Goal: Use online tool/utility: Use online tool/utility

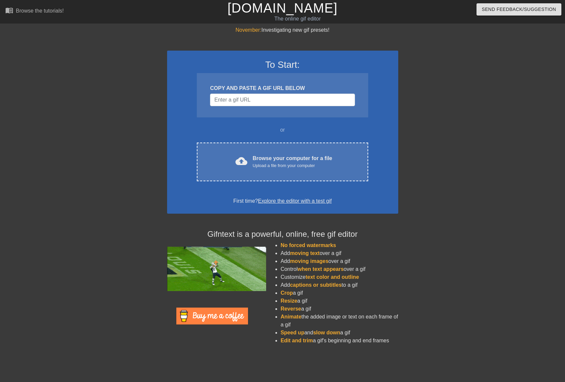
click at [485, 0] on div "Send Feedback/Suggestion" at bounding box center [475, 11] width 192 height 23
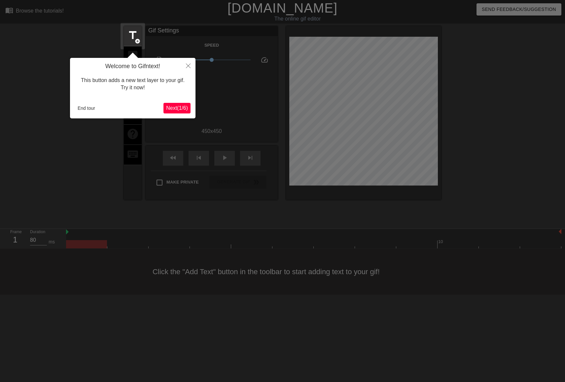
click at [175, 105] on span "Next ( 1 / 6 )" at bounding box center [177, 108] width 22 height 6
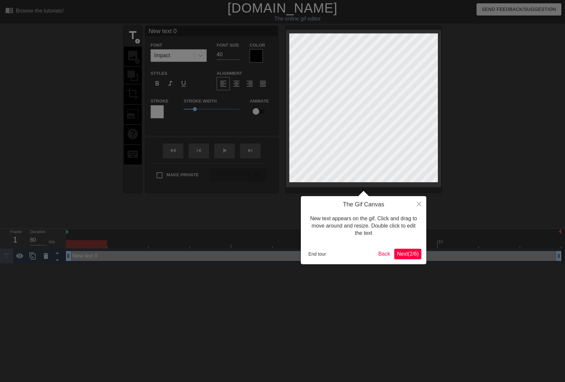
click at [321, 254] on button "End tour" at bounding box center [317, 254] width 23 height 10
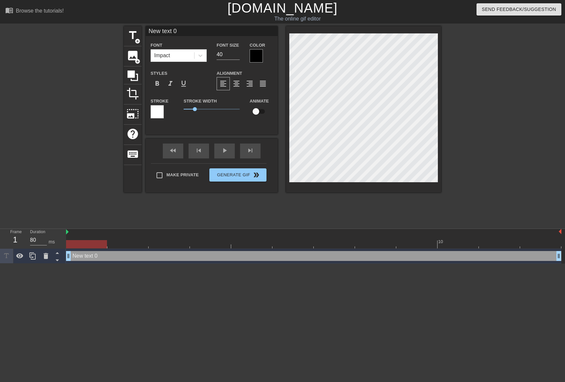
click at [117, 234] on div at bounding box center [314, 232] width 496 height 7
click at [139, 54] on div "image add_circle" at bounding box center [133, 56] width 18 height 20
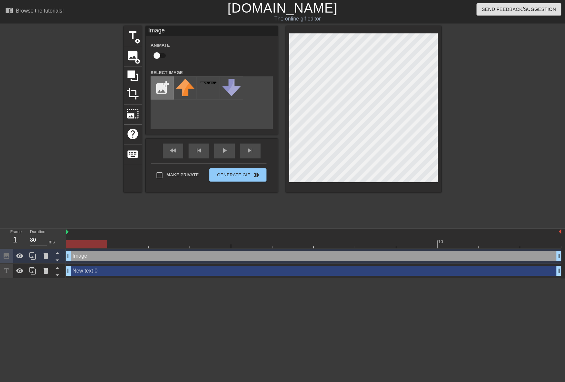
click at [161, 88] on input "file" at bounding box center [162, 88] width 22 height 22
type input "C:\fakepath\Bildschirmfoto 2025-09-04 um 13.34.28.png"
click at [178, 91] on img at bounding box center [185, 86] width 19 height 15
click at [460, 69] on div "title add_circle image add_circle crop photo_size_select_large help keyboard Im…" at bounding box center [282, 125] width 565 height 198
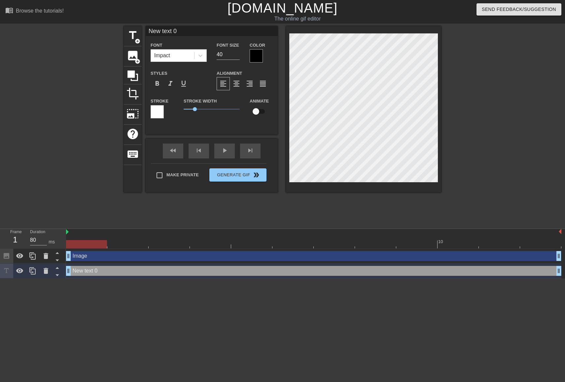
scroll to position [0, 1]
paste textarea "A trapped man stood before two doors. Behind one lay the key to freedom; behind…"
type input "A trapped man stood before two doors. Behind one lay the key to freedom; behind…"
type textarea "A trapped man stood before two doors. Behind one lay the key to freedom; behind…"
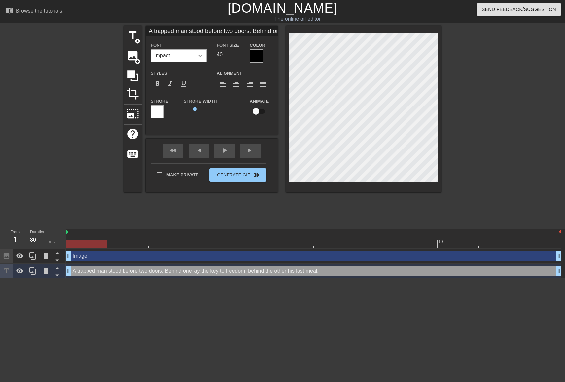
click at [202, 56] on icon at bounding box center [201, 56] width 4 height 2
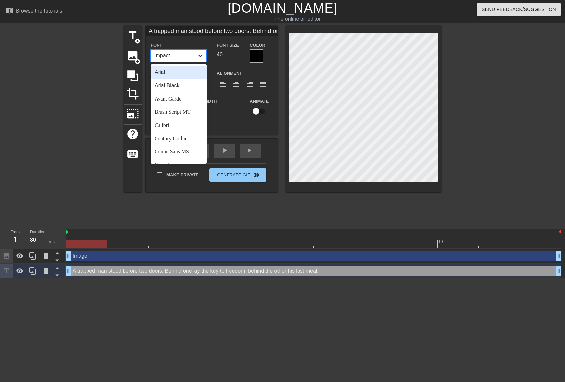
click at [199, 56] on icon at bounding box center [200, 55] width 7 height 7
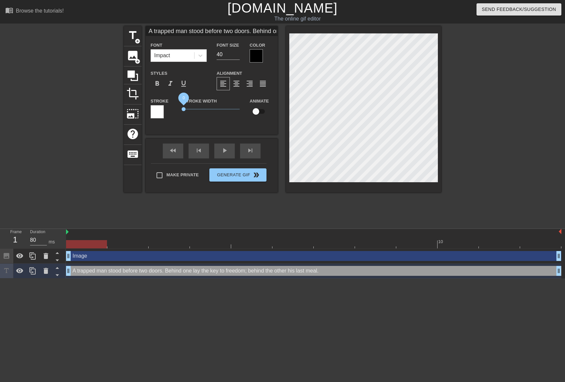
drag, startPoint x: 195, startPoint y: 110, endPoint x: 168, endPoint y: 108, distance: 27.2
click at [168, 108] on div "Stroke Stroke Width 0 Animate" at bounding box center [212, 110] width 132 height 27
click at [258, 58] on div at bounding box center [256, 55] width 13 height 13
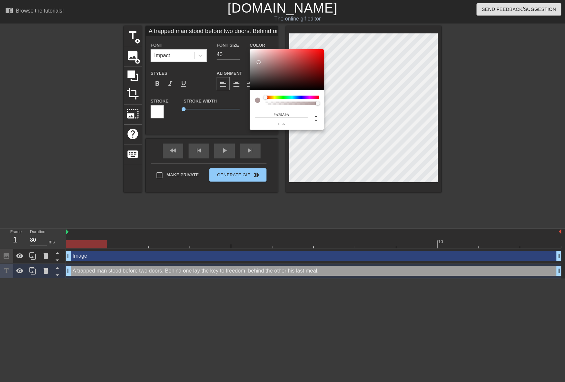
type input "#FFFFFF"
drag, startPoint x: 268, startPoint y: 82, endPoint x: 234, endPoint y: 28, distance: 63.9
click at [234, 28] on div "#FFFFFF hex" at bounding box center [282, 191] width 565 height 382
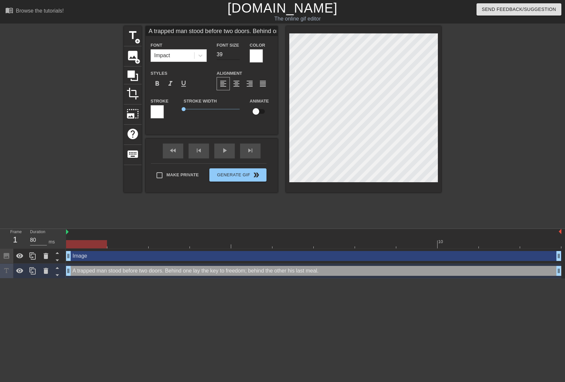
click at [237, 56] on input "39" at bounding box center [228, 54] width 23 height 11
click at [237, 56] on input "38" at bounding box center [228, 54] width 23 height 11
click at [237, 56] on input "37" at bounding box center [228, 54] width 23 height 11
click at [237, 56] on input "36" at bounding box center [228, 54] width 23 height 11
click at [237, 56] on input "35" at bounding box center [228, 54] width 23 height 11
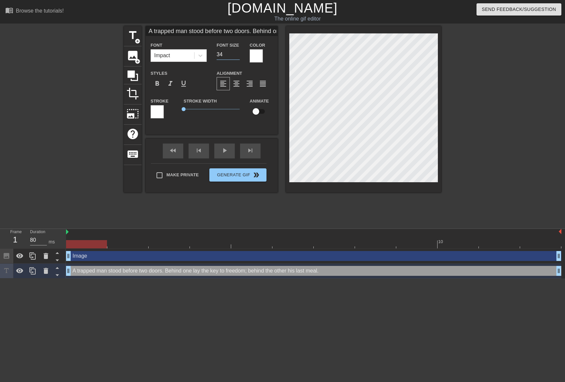
click at [237, 56] on input "34" at bounding box center [228, 54] width 23 height 11
click at [237, 56] on input "33" at bounding box center [228, 54] width 23 height 11
click at [237, 56] on input "32" at bounding box center [228, 54] width 23 height 11
drag, startPoint x: 226, startPoint y: 56, endPoint x: 186, endPoint y: 50, distance: 40.4
click at [186, 50] on div "Font Impact Font Size 32 Color" at bounding box center [212, 51] width 132 height 21
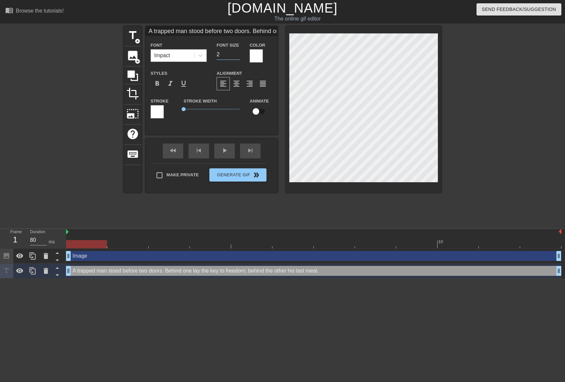
type input "20"
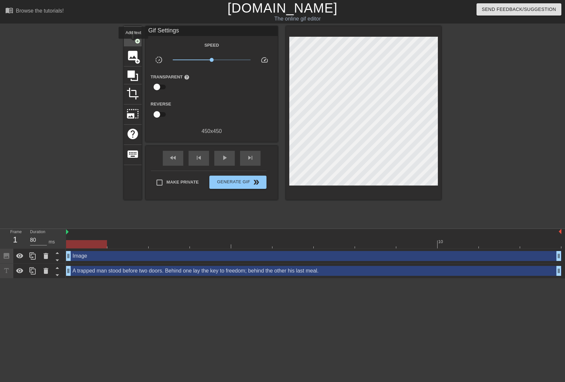
click at [134, 43] on div "title add_circle" at bounding box center [133, 36] width 18 height 20
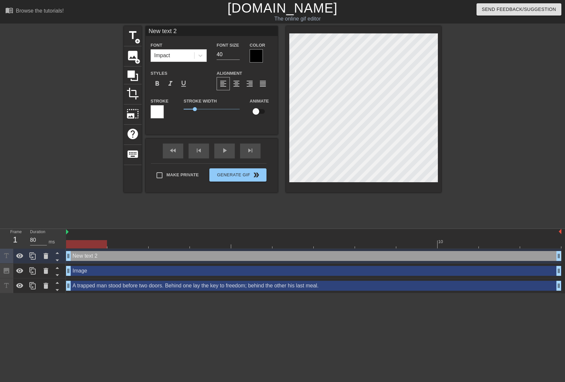
paste textarea "A trapped man stood before two doors. Behind one lay the key to freedom; behind…"
type input "A trapped man stood before two doors. Behind one lay the key to freedom; behind…"
type textarea "A trapped man stood before two doors. Behind one lay the key to freedom; behind…"
click at [256, 57] on div at bounding box center [256, 55] width 13 height 13
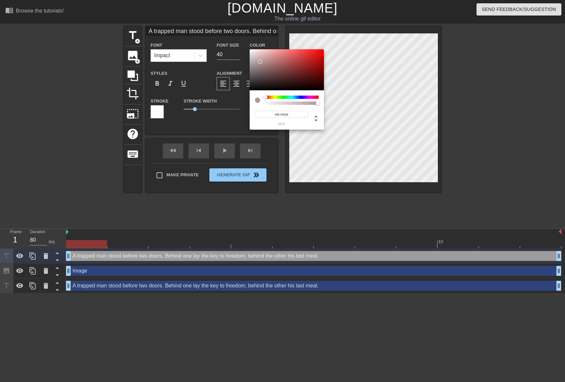
type input "#FFFFFF"
drag, startPoint x: 257, startPoint y: 56, endPoint x: 226, endPoint y: 20, distance: 46.6
click at [226, 20] on div "#FFFFFF hex" at bounding box center [282, 191] width 565 height 382
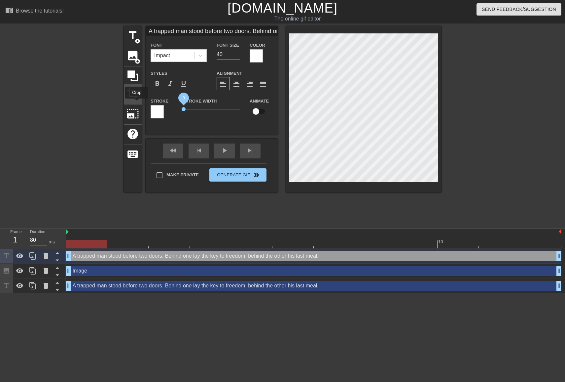
drag, startPoint x: 198, startPoint y: 108, endPoint x: 137, endPoint y: 103, distance: 61.3
click at [137, 103] on div "title add_circle image add_circle crop photo_size_select_large help keyboard A …" at bounding box center [282, 109] width 317 height 166
drag, startPoint x: 228, startPoint y: 56, endPoint x: 188, endPoint y: 50, distance: 40.5
click at [188, 50] on div "Font Impact Font Size 40 Color" at bounding box center [212, 51] width 132 height 21
type input "15"
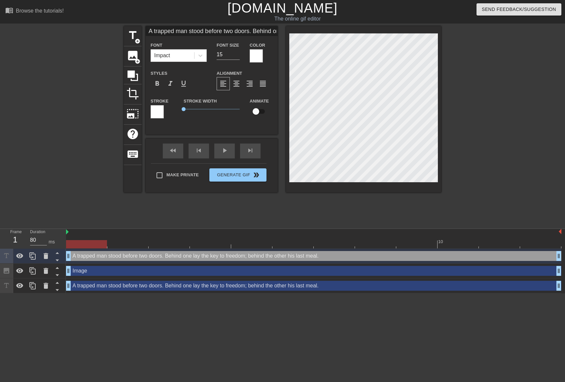
scroll to position [0, 7]
type input "A trapped man stood before two doors. Behind one lay the key to freedom; behind…"
type textarea "A trapped man stood before two doors. Behind one lay the key to freedom; behind…"
type input "16"
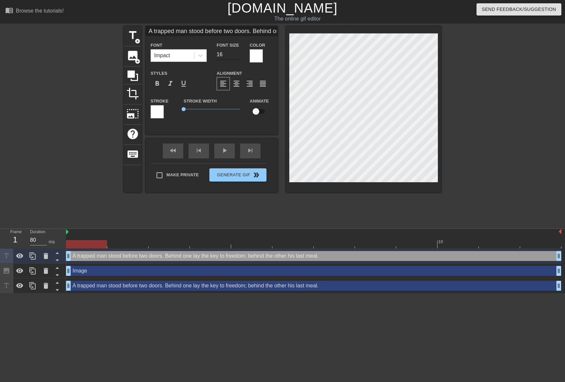
type input "A trapped man stood before two doors. Behind one lay the key to freedom; behind…"
click at [236, 53] on input "16" at bounding box center [228, 54] width 23 height 11
type input "17"
type input "A trapped man stood before two doors. Behind one lay the key to freedom; behind…"
click at [236, 53] on input "17" at bounding box center [228, 54] width 23 height 11
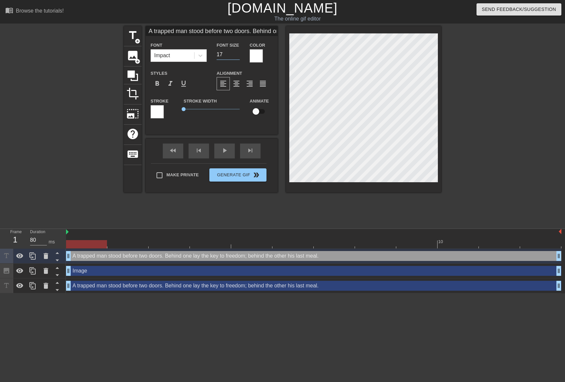
type input "18"
type input "A trapped man stood before two doors. Behind one lay the key to freedom; behind…"
click at [236, 53] on input "18" at bounding box center [228, 54] width 23 height 11
type input "19"
type input "A trapped man stood before two doors. Behind one lay the key to freedom; behind…"
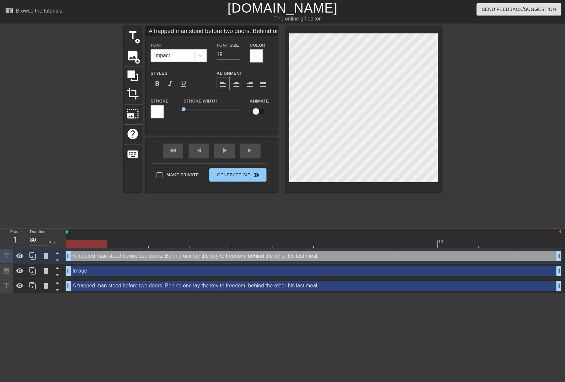
click at [236, 53] on input "19" at bounding box center [228, 54] width 23 height 11
type input "18"
type input "A trapped man stood before two doors. Behind one lay the key to freedom; behind…"
click at [237, 56] on input "18" at bounding box center [228, 54] width 23 height 11
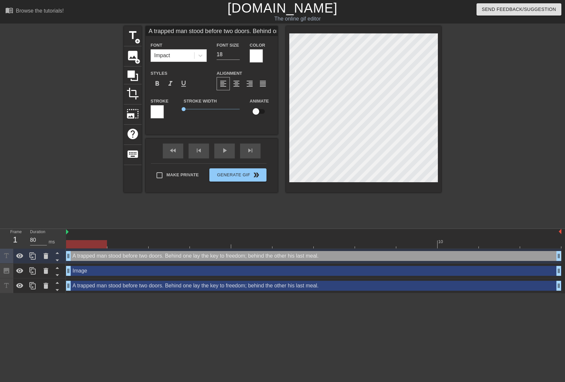
type input "A trapped man stood before two doors. Behind one lay the key to freedom; behind…"
type textarea "A trapped man stood before two doors. Behind one lay the key to freedom; behind…"
type input "A trapped man stood before two doors.Behind one lay the key to freedom; behind …"
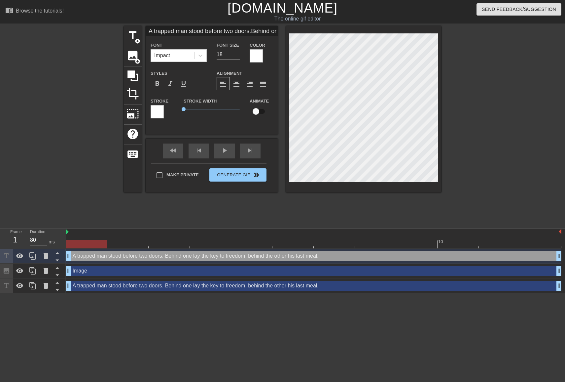
type textarea "A trapped man stood before two doors. Behind one lay the key to freedom; behind…"
type input "A trapped man stood before two doors.Behind one lay the key to freedom; behindt…"
type textarea "A trapped man stood before two doors. Behind one lay the key to freedom; behind…"
type input "A trapped man stood before two doors.Behind one lay the key to freedom; behindt…"
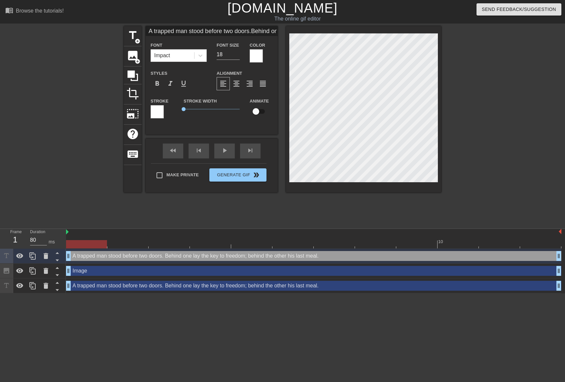
type textarea "A trapped man stood before two doors. Behind one lay the key to freedom; behind…"
type input "A trapped man stood before two doors.Behind one lay the key to freedom; behind …"
type textarea "A trapped man stood before two doors. Behind one lay the key to freedom; behind…"
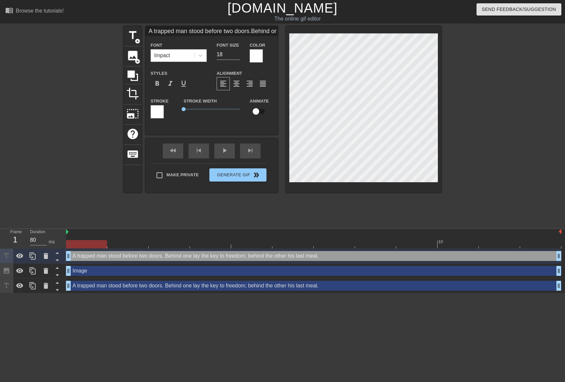
type input "A trapped man stood before two doors.=Behind one lay the key to freedom; behind…"
type textarea "A trapped man stood before two doors. =Behind one lay the key to freedom; behin…"
type input "A trapped man stood before two doors.Behind one lay the key to freedom; behind …"
type textarea "A trapped man stood before two doors.Behind one lay the key to freedom; behind …"
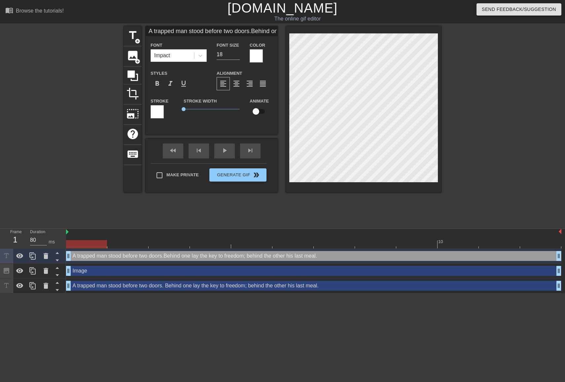
type input "A trapped man stood before two doors. Behind one lay the key to freedom; behind…"
type textarea "A trapped man stood before two doors. Behind one lay the key to freedom; behind…"
type input "A trapped man stood before two doors. Behind one lay the key to freedom; behind…"
type textarea "A trapped man stood before two doors. Behind one lay the key to freedom; behind…"
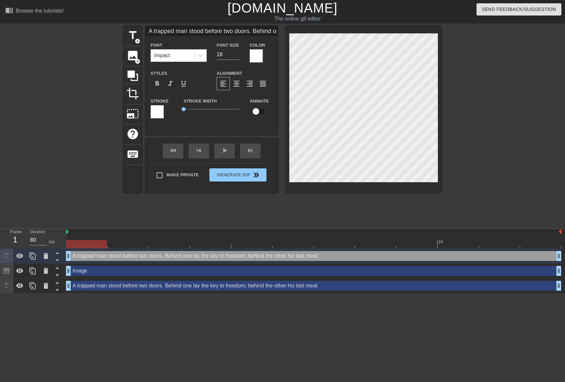
type input "A trapped man stood before two doors. Behind one lay the key to freedom; behind…"
type textarea "A trapped man stood before two doors. Behind one lay the key to freedom; behind…"
type input "A trapped man stood before two doors. Behind one lay the key to freedom; behind…"
type textarea "A trapped man stood before two doors. Behind one lay the key to freedom; behind…"
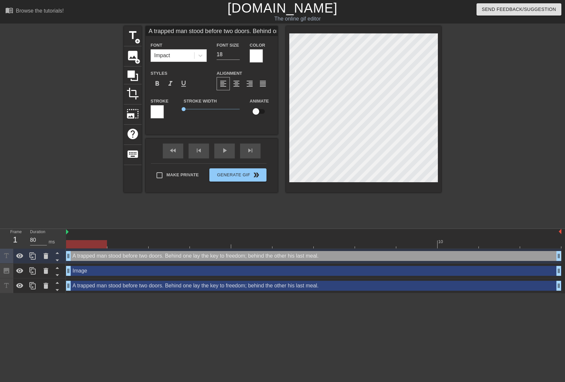
scroll to position [1, 0]
type input "A trapped man stood before two doors. Behind one lay the key to freedom; behind…"
type textarea "A trapped man stood before two doors. Behind one lay the key to freedom; behind…"
type input "A trapped man stood before two doors. Behind one lay the key to freedom; behind…"
type textarea "A trapped man stood before two doors. Behind one lay the key to freedom; behind…"
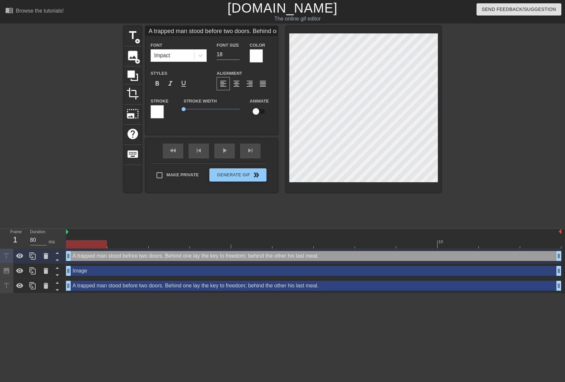
scroll to position [1, 3]
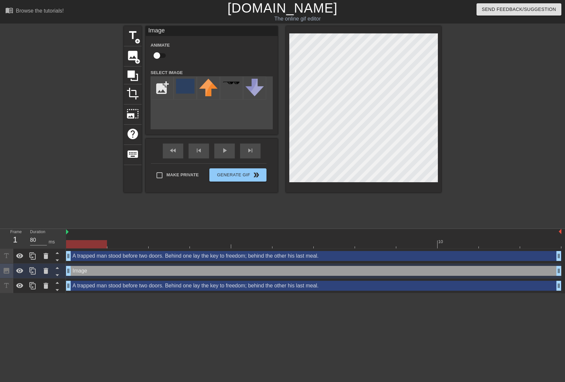
click at [451, 68] on div at bounding box center [498, 125] width 99 height 198
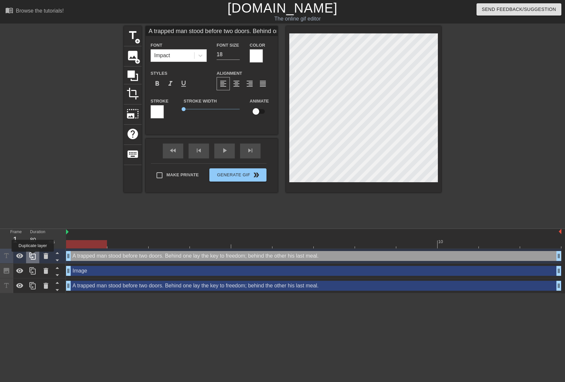
click at [33, 256] on icon at bounding box center [33, 256] width 8 height 8
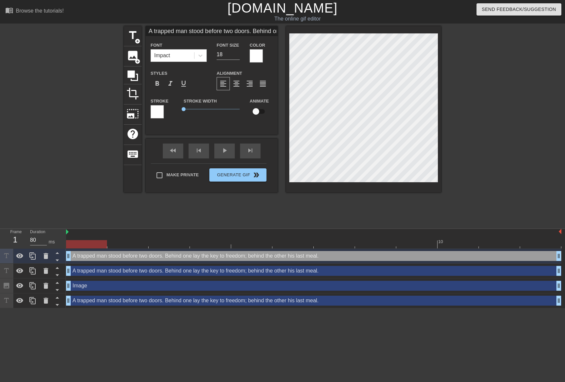
paste textarea "He chose the right door and was exhilarated upon seeing a humble loaf of bread.…"
type input "He chose the right door and was exhilarated upon seeing a humble loaf of bread.…"
type textarea "He chose the right door and was exhilarated upon seeing a humble loaf of bread.…"
type input "He chose the right door and was exhilarated upon seeing a humble loaf of bread.…"
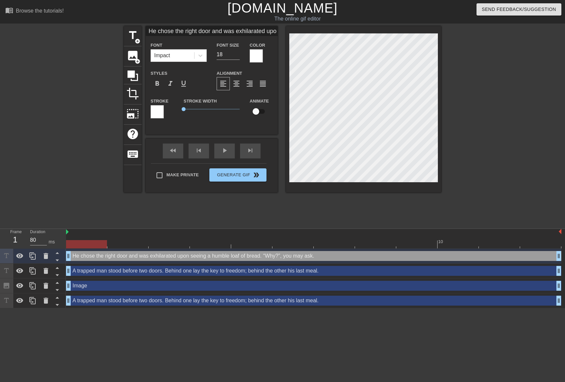
type textarea "He chose the right door and was exhilarated upon seeing a humble loaf of bread.…"
type input "He chose the right door and was exhilarated upon seeing a humble loaf of bread.…"
type textarea "He chose the right door and was exhilarated upon seeing a humble loaf of bread.…"
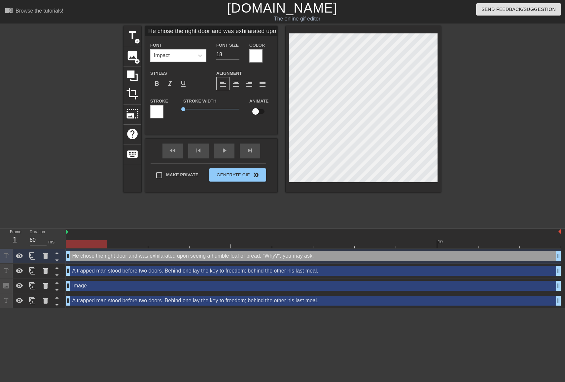
type input "He chose the right door and was exhilarated upon seeing a humble loaf of bread.…"
type textarea "He chose the right door and was exhilarated upon seeing a humble loaf of bread.…"
type input "He chose the right door and was exhilarated upon seeing a humble loaf of bread.…"
type textarea "He chose the right door and was exhilarated upon seeing a humble loaf of bread.…"
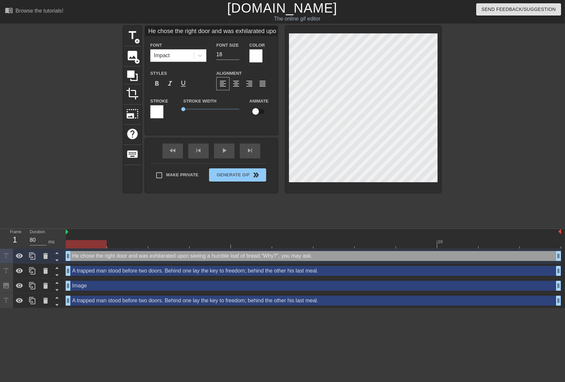
type input "He chose the right door and was exhilarated upon seeing a humble loaf of bread.…"
type textarea "He chose the right door and was exhilarated upon seeing a humble loaf of bread.…"
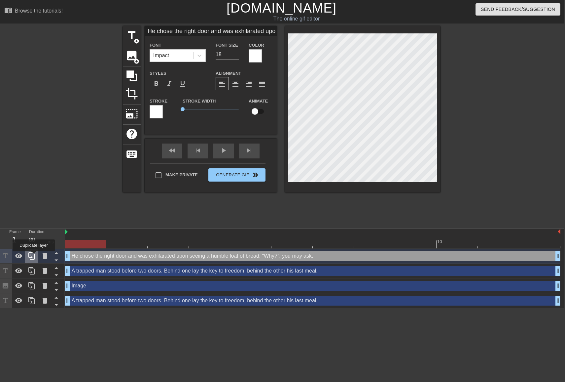
scroll to position [0, 1]
click at [34, 256] on icon at bounding box center [31, 255] width 6 height 7
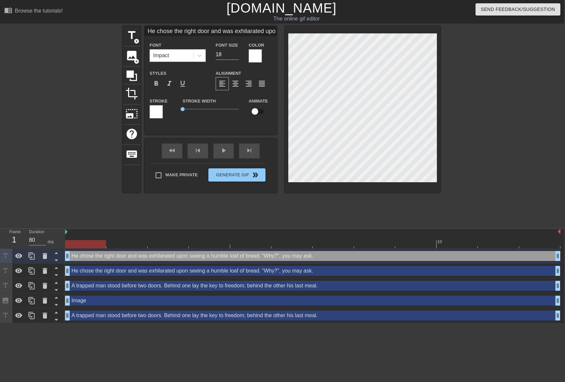
scroll to position [0, 2]
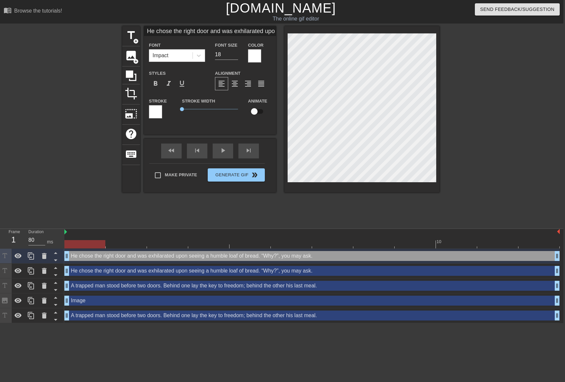
paste textarea "Only a philosopher such as myself knows: because bread tastes better than key"
type input "He chose the right door and was exhilarated upon seeingOnly a philosopher such …"
type textarea "He chose the right door and was exhilarated upon seeing Only a philosopher such…"
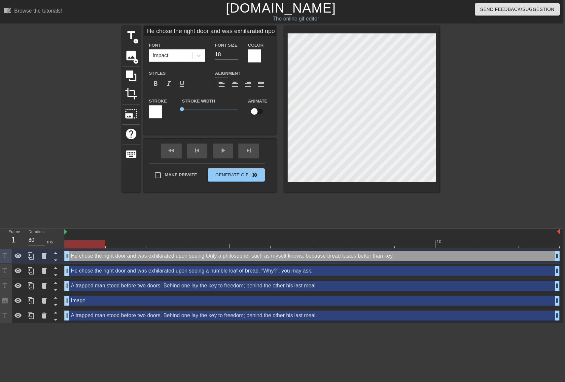
click at [248, 72] on div "title add_circle image add_circle crop photo_size_select_large help keyboard He…" at bounding box center [280, 109] width 317 height 166
type input "Only a philosopher such as myself knows: because bread tastes better than key."
type textarea "Only a philosopher such as myself knows: because bread tastes better than key."
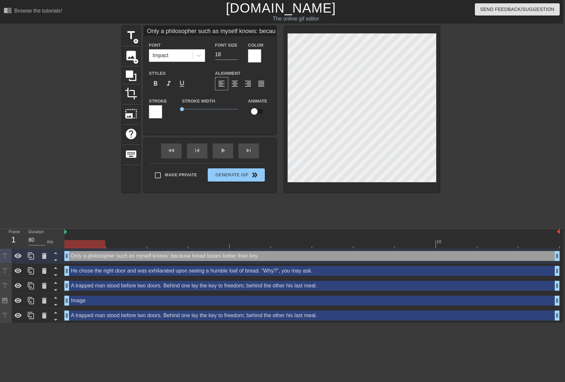
type input "He chose the right door and was exhilarated upon seeingOnly a philosopher such …"
type textarea "He chose the right door and was exhilarated upon seeing Only a philosopher such…"
type input "Only a philosopher such as myself knows: because bread tastes better than key."
type textarea "Only a philosopher such as myself knows: because bread tastes better than key."
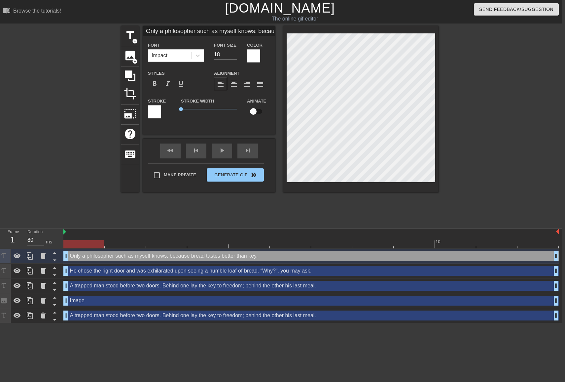
click at [172, 66] on div "title add_circle image add_circle crop photo_size_select_large help keyboard On…" at bounding box center [279, 109] width 317 height 166
type input "myself knows: because bread tastes better than key."
type textarea "myself knows: because bread tastes better than key."
type input "myself knows: because bread tastes better than key."
type textarea "myself knows: because bread tastes better than key."
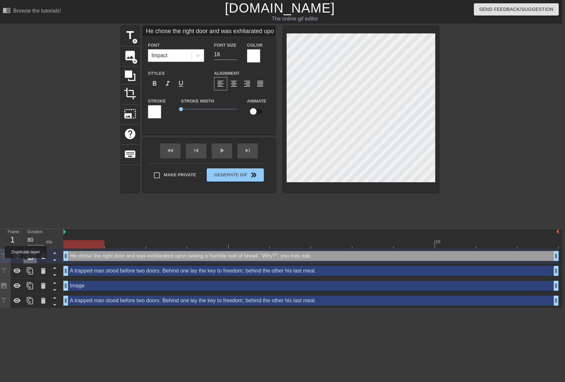
scroll to position [0, 3]
click at [26, 257] on icon at bounding box center [30, 256] width 8 height 8
type input "He chose the right door and was exhilarated upon seeing a humble loaf of bread.…"
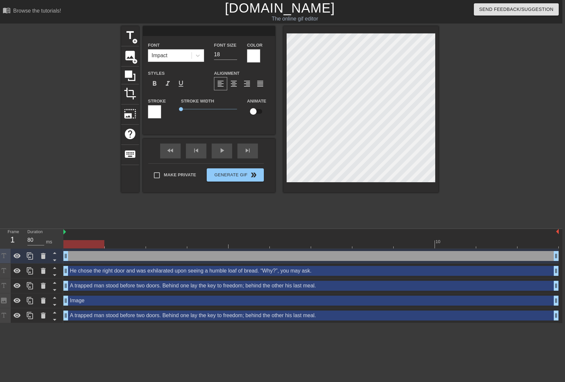
scroll to position [0, 0]
paste textarea "Only a philosopher such as myself knows: because bread tastes better than key."
type input "Only a philosopher such as myself knows: because bread tastes better than key."
type textarea "Only a philosopher such as myself knows: because bread tastes better than key."
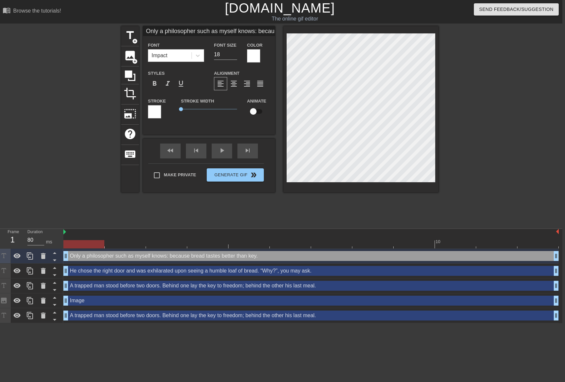
type input "Only a philosopher such as myself knows: because bread tastes better than key."
type textarea "Only a philosopher such as myself knows: because bread tastes better than key."
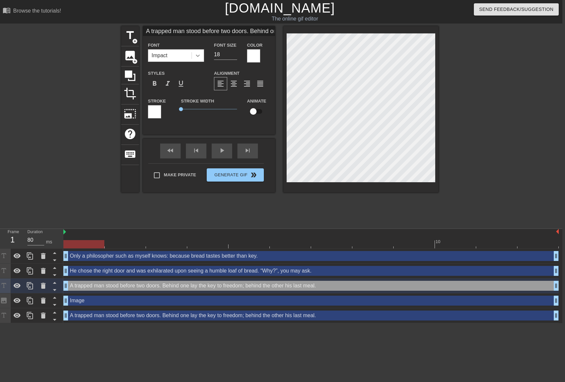
click at [196, 54] on icon at bounding box center [198, 55] width 7 height 7
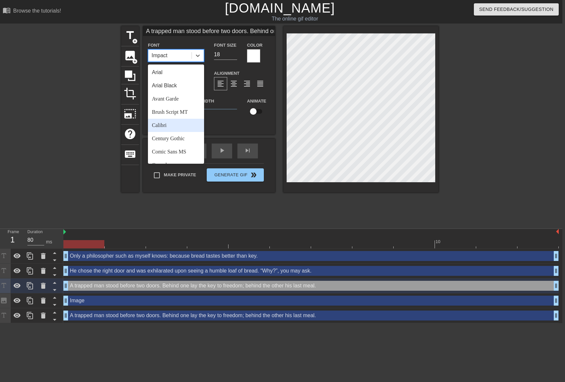
scroll to position [9, 0]
click at [166, 117] on div "Calibri" at bounding box center [176, 116] width 56 height 13
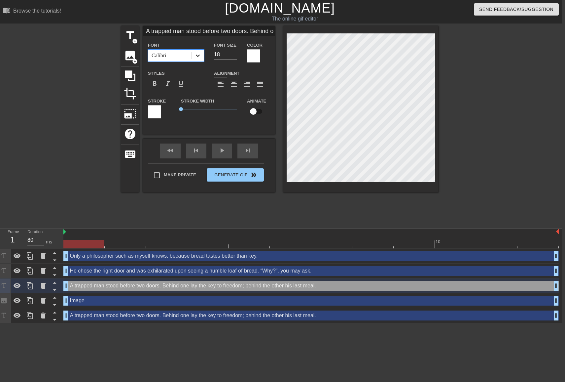
click at [200, 56] on icon at bounding box center [198, 55] width 7 height 7
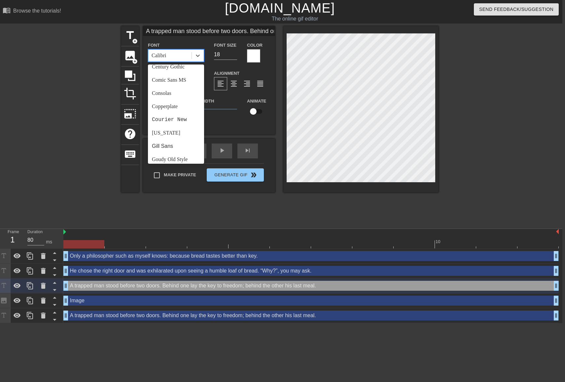
scroll to position [64, 0]
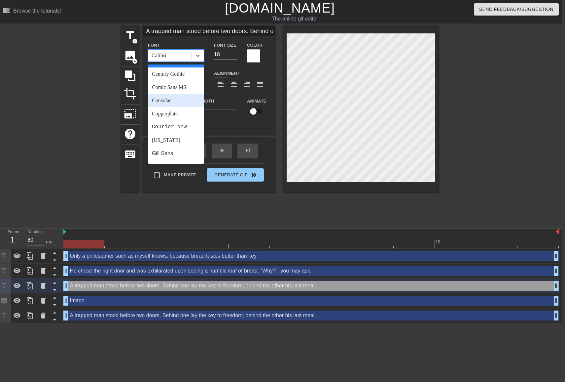
click at [176, 106] on div "Consolas" at bounding box center [176, 100] width 56 height 13
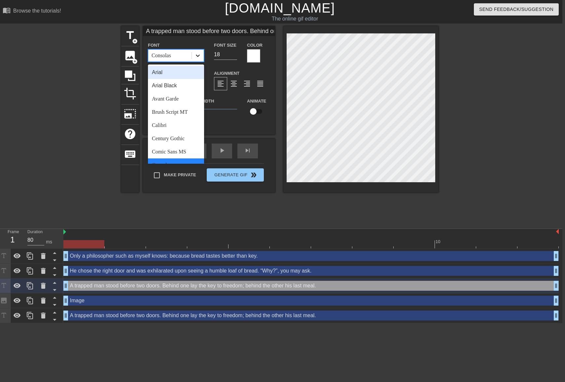
click at [195, 56] on icon at bounding box center [198, 55] width 7 height 7
click at [175, 142] on div "Century Gothic" at bounding box center [176, 138] width 56 height 13
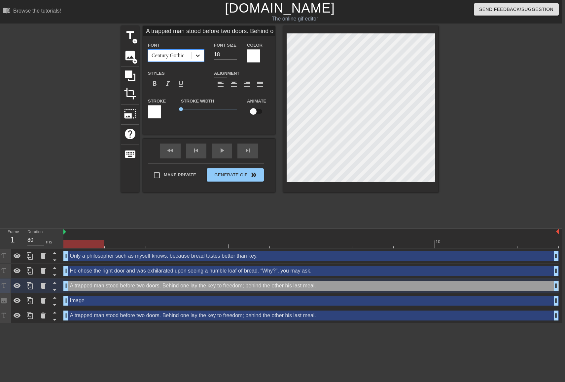
click at [193, 58] on div at bounding box center [198, 56] width 12 height 12
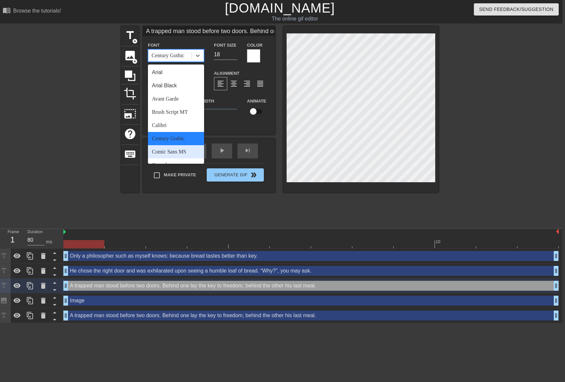
click at [170, 152] on div "Comic Sans MS" at bounding box center [176, 151] width 56 height 13
click at [198, 57] on icon at bounding box center [198, 55] width 7 height 7
click at [182, 129] on div "Calibri" at bounding box center [176, 125] width 56 height 13
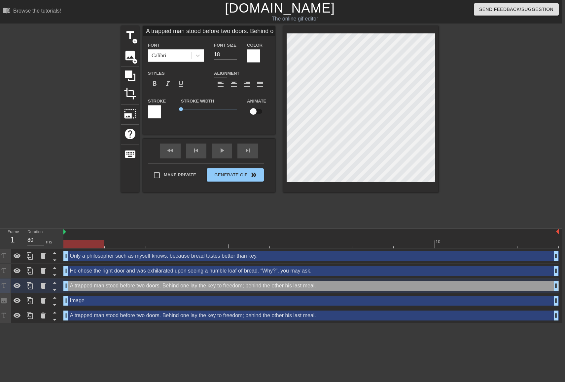
scroll to position [0, 7]
click at [171, 86] on span "format_italic" at bounding box center [168, 84] width 8 height 8
click at [168, 85] on span "format_italic" at bounding box center [168, 84] width 8 height 8
drag, startPoint x: 220, startPoint y: 54, endPoint x: 204, endPoint y: 51, distance: 16.1
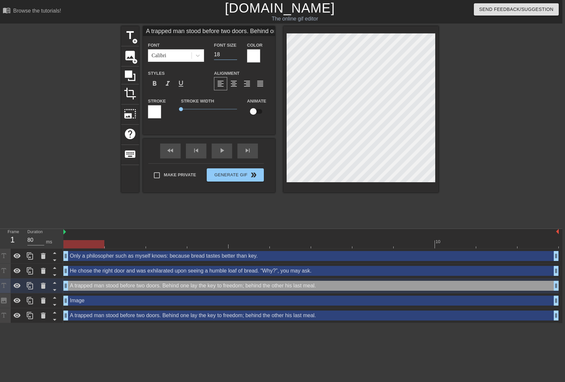
click at [204, 51] on div "Font Calibri Font Size 18 Color" at bounding box center [209, 51] width 132 height 21
type input "A trapped man stood before two doors. Behind one lay the key to freedom; behind…"
type input "1"
type input "A trapped man stood before two doors. Behind one lay the key to freedom; behind…"
type input "14"
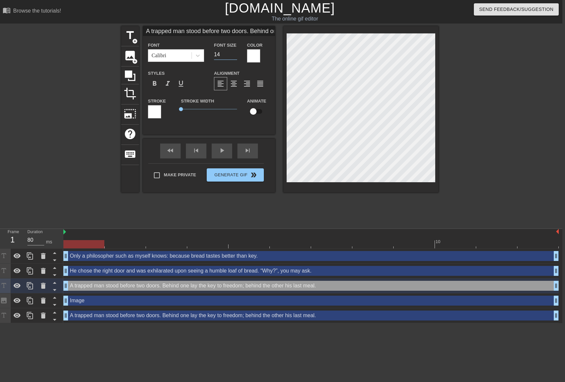
click at [285, 92] on div at bounding box center [360, 109] width 155 height 166
type input "He chose the right door and was exhilarated upon seeing a humble loaf of bread.…"
type input "18"
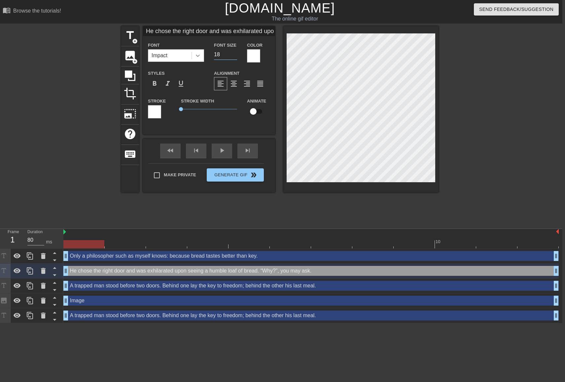
drag, startPoint x: 221, startPoint y: 54, endPoint x: 198, endPoint y: 50, distance: 24.0
click at [198, 50] on div "Font Impact Font Size 18 Color" at bounding box center [209, 51] width 132 height 21
type input "He chose the right door and was exhilarated upon seeing a humble loaf of bread.…"
type input "1"
type input "He chose the right door and was exhilarated upon seeing a humble loaf of bread.…"
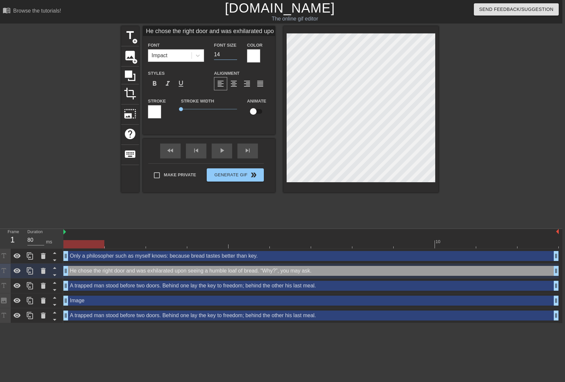
type input "14"
click at [190, 59] on div "Impact" at bounding box center [169, 56] width 43 height 12
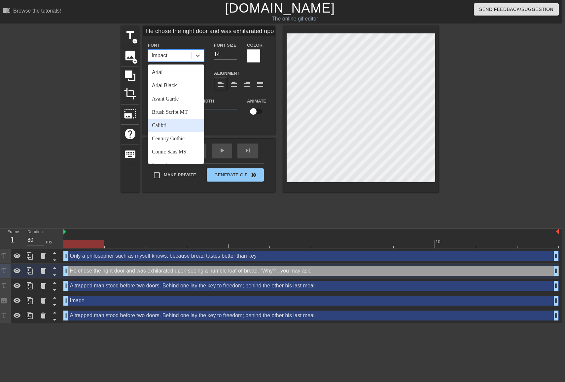
click at [178, 125] on div "Calibri" at bounding box center [176, 125] width 56 height 13
type input "He chose the right door and was exhilarated upon seeing a humble loaf of bread.…"
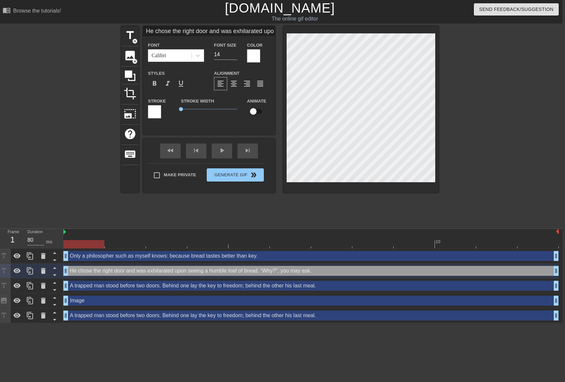
type input "A trapped man stood before two doors. Behind one lay the key to freedom; behind…"
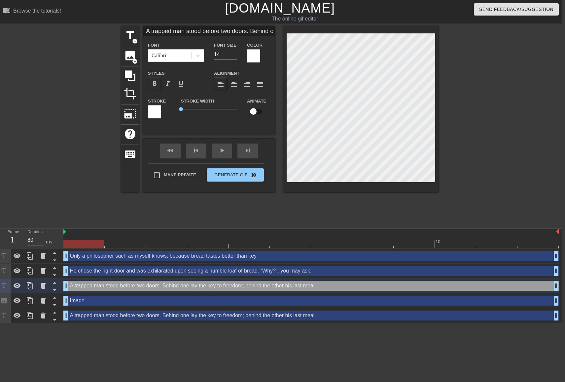
click at [155, 84] on span "format_bold" at bounding box center [155, 84] width 8 height 8
drag, startPoint x: 221, startPoint y: 51, endPoint x: 222, endPoint y: 54, distance: 3.9
click at [222, 54] on input "14" at bounding box center [225, 54] width 23 height 11
type input "A trapped man stood before two doors. Behind one lay the key to freedom; behind…"
type input "1"
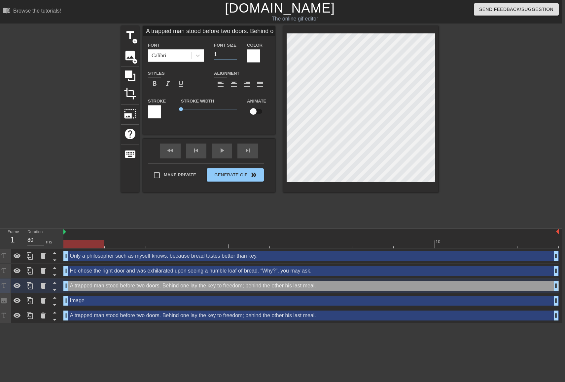
type input "A trapped man stood before two doors. Behind one lay the key to freedom; behind…"
type input "13"
type input "Only a philosopher such as myself knows: because bread tastes better than key."
type input "18"
type input "He chose the right door and was exhilarated upon seeing a humble loaf of bread.…"
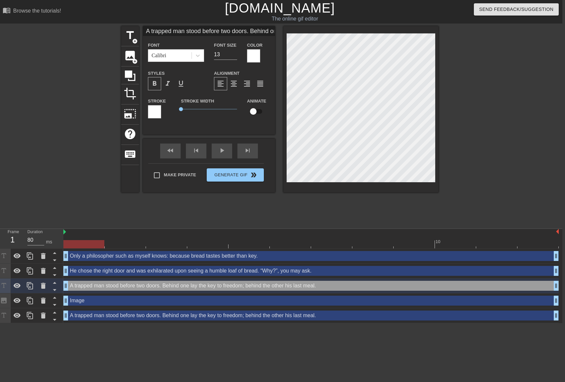
type input "14"
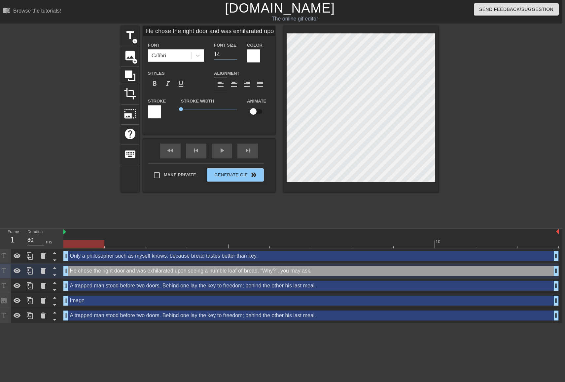
drag, startPoint x: 222, startPoint y: 52, endPoint x: 209, endPoint y: 51, distance: 12.3
click at [209, 51] on div "Font Size 14" at bounding box center [225, 51] width 33 height 21
type input "He chose the right door and was exhilarated upon seeing a humble loaf of bread.…"
type input "1"
type input "He chose the right door and was exhilarated upon seeing a humble loaf of bread.…"
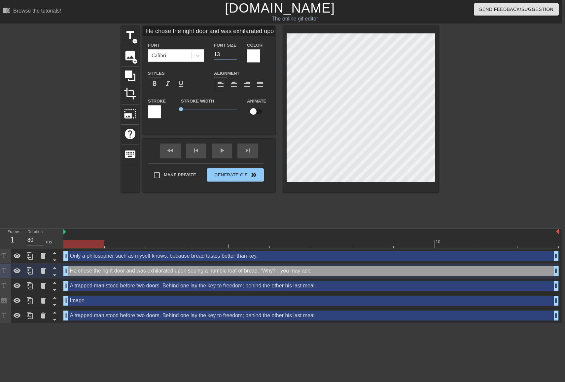
type input "13"
click at [153, 85] on span "format_bold" at bounding box center [155, 84] width 8 height 8
type input "Only a philosopher such as myself knows: because bread tastes better than key."
type input "18"
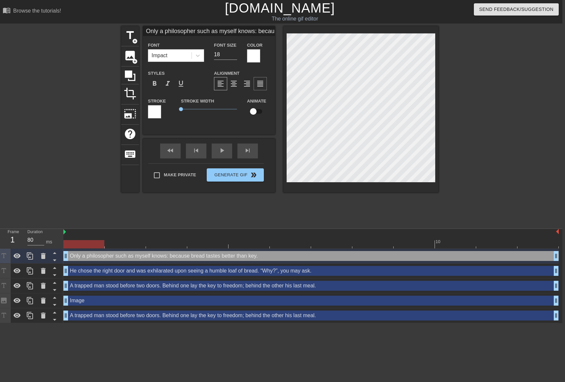
type input "He chose the right door and was exhilarated upon seeing a humble loaf of bread.…"
type input "13"
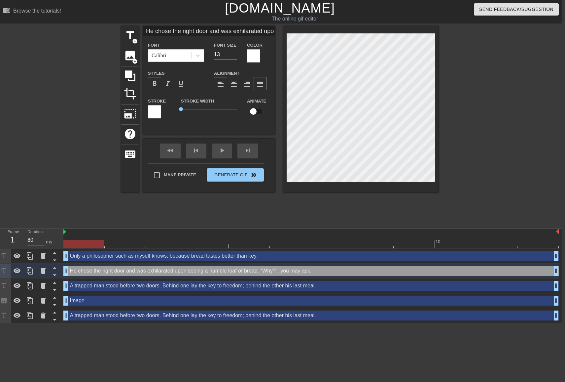
type input "Only a philosopher such as myself knows: because bread tastes better than key."
type input "18"
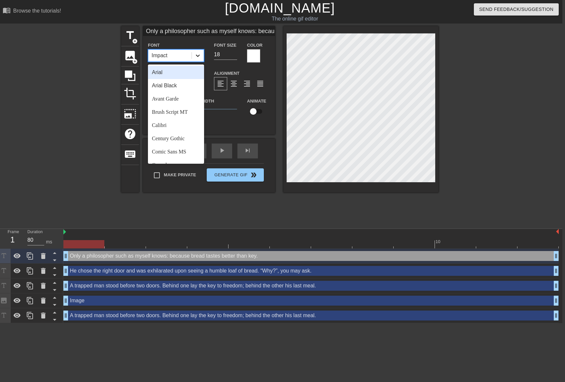
click at [197, 55] on icon at bounding box center [198, 56] width 4 height 2
click at [174, 125] on div "Calibri" at bounding box center [176, 125] width 56 height 13
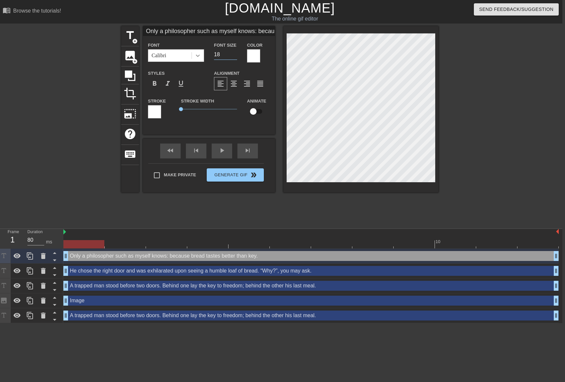
drag, startPoint x: 224, startPoint y: 54, endPoint x: 197, endPoint y: 50, distance: 27.2
click at [197, 50] on div "Font Calibri Font Size 18 Color" at bounding box center [209, 51] width 132 height 21
type input "Only a philosopher such as myself knows: because bread tastes better than key."
type input "1"
type input "Only a philosopher such as myself knows: because bread tastes better than key."
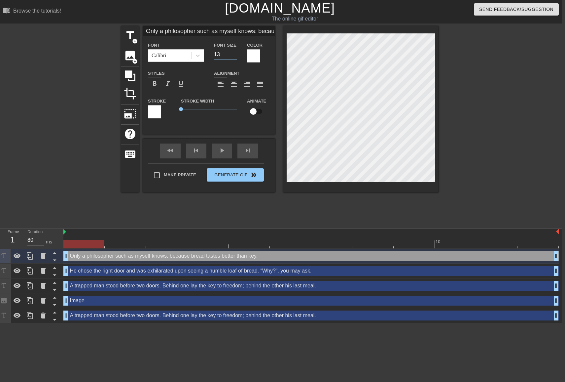
type input "13"
click at [155, 82] on span "format_bold" at bounding box center [155, 84] width 8 height 8
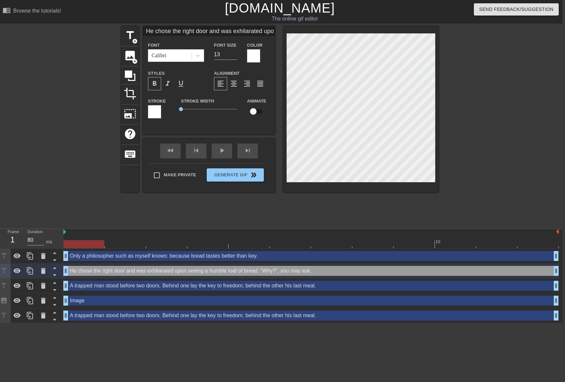
type input "He chose the right door and was exhilarated upon seeinga humble loaf of bread. …"
type textarea "He chose the right door and was exhilarated upon seeing a humble loaf of bread.…"
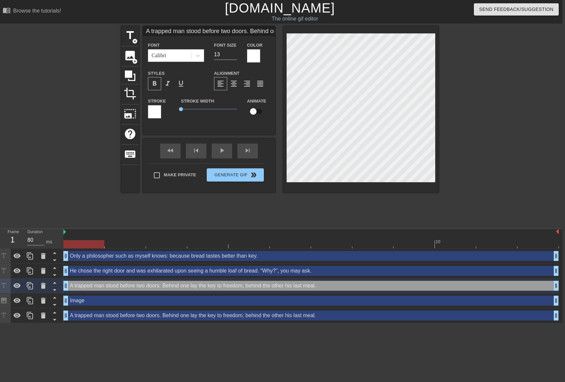
type input "A trapped man stood before two doors. Behind one lay thekey to freedom; behind …"
type textarea "A trapped man stood before two doors. Behind one lay the key to freedom; behind…"
type input "Only a philosopher such as myself knows: because bread tastes better than key."
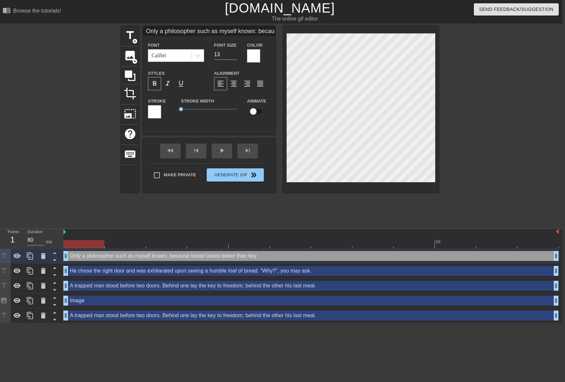
type input "Only a philosopher such as myself knows:because bread tastes better than key."
type textarea "Only a philosopher such as myself knows: because bread tastes better than key."
type input "He chose the right door and was exhilarated upon seeinga humble loaf of bread. …"
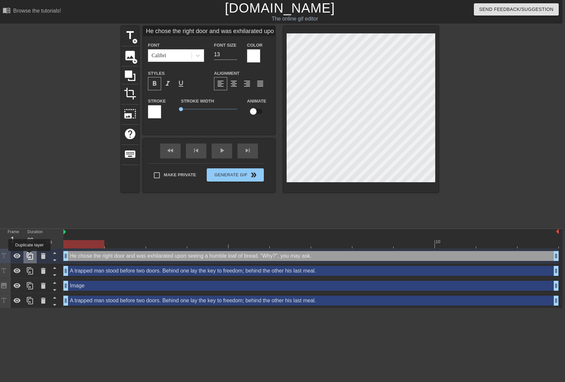
click at [30, 255] on icon at bounding box center [30, 256] width 8 height 8
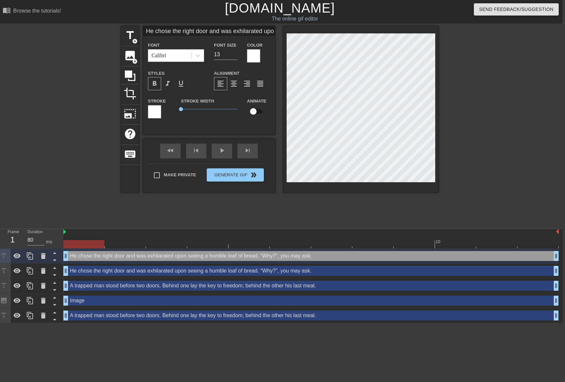
type input "Only a philosopher such as myself knows:because bread tastes better than key."
type textarea "Only a philosopher such as myself knows: because bread tastes better than key."
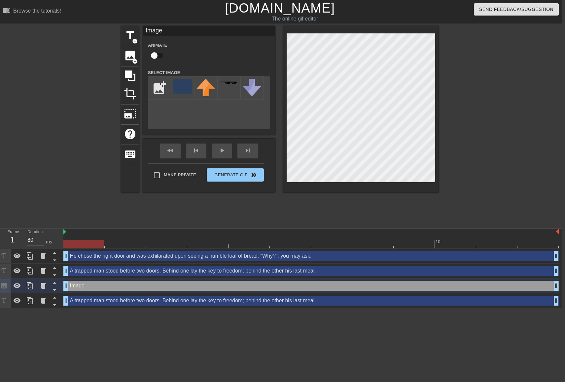
click at [116, 256] on div "He chose the right door and was exhilarated upon seeing a humble loaf of bread.…" at bounding box center [311, 256] width 496 height 10
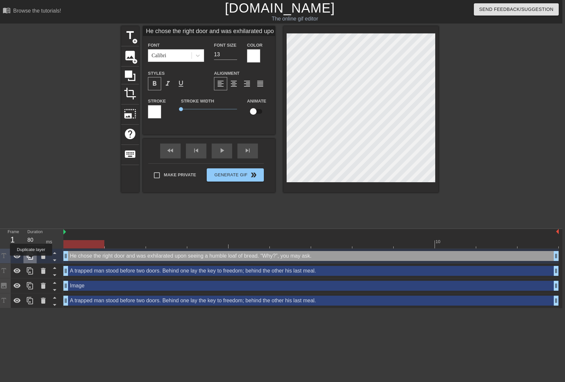
click at [32, 260] on div at bounding box center [29, 255] width 13 height 15
type input "He chose the right door and was exhilarated upon seeinga humble loaf of bread. …"
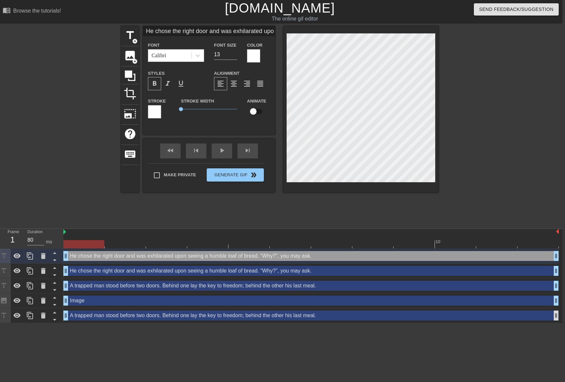
scroll to position [0, 3]
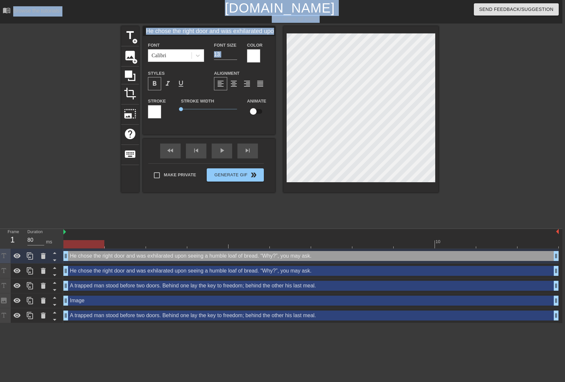
click at [471, 142] on div at bounding box center [496, 125] width 99 height 198
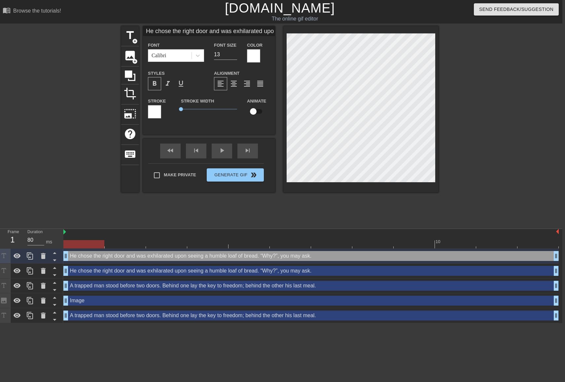
type input "Only a philosopher such as myself knows: because bread tastes better than key."
type textarea "Only a philosopher such as myself knows: because bread tastes better than key."
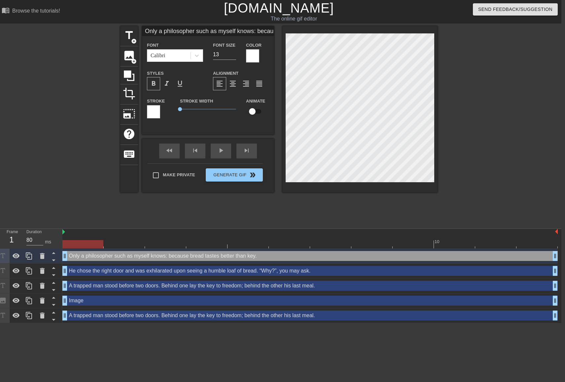
scroll to position [0, 4]
type input "Only a philosopher such as myself knows: becase bread tastes better than key."
type textarea "Only a philosopher such as myself knows: becase bread tastes better than key."
type input "Only a philosopher such as myself knows: becase bread tastes better than key."
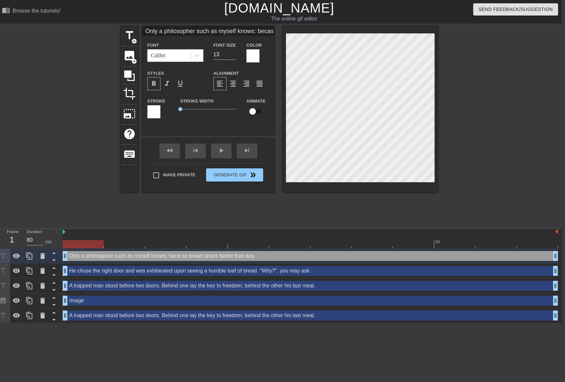
type textarea "Only a philosopher such as myself knows: becase bread tastes better than key."
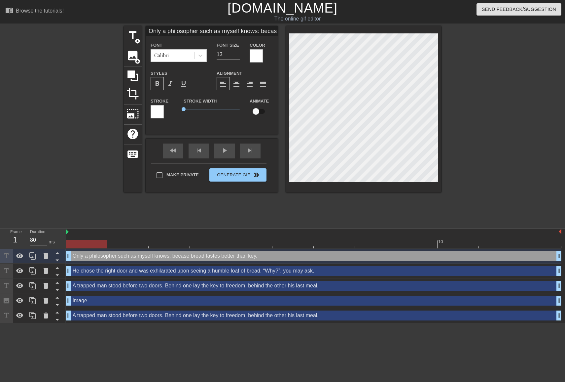
scroll to position [0, 8]
click at [493, 88] on div "title add_circle image add_circle crop photo_size_select_large help keyboard On…" at bounding box center [282, 125] width 565 height 198
type input "Only a philosopher such as myself knows: becas"
type textarea "Only a philosopher such as myself knows: becas"
type input "Only a philosopher such as myself knows: beca"
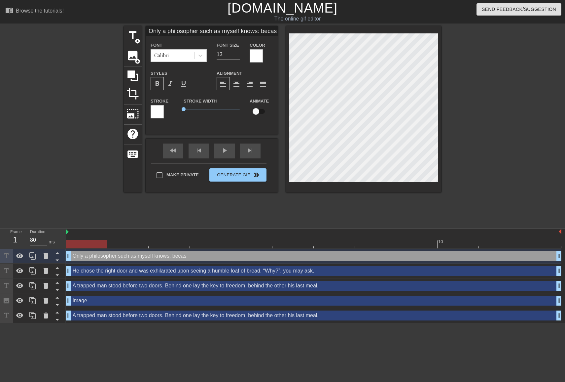
type textarea "Only a philosopher such as myself knows: beca"
type input "Only a philosopher such as myself knows: bea"
type textarea "Only a philosopher such as myself knows: bea"
type input "Only a philosopher such as myself knows: ba"
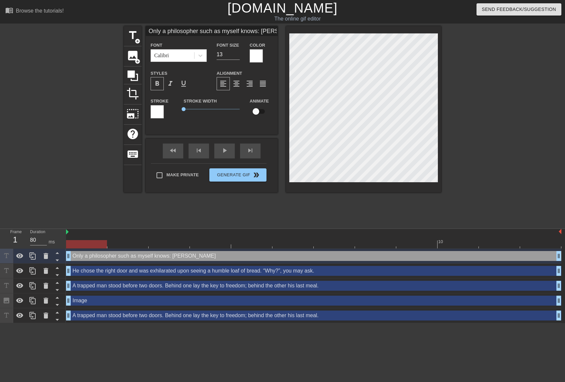
type textarea "Only a philosopher such as myself knows: ba"
type input "Only a philosopher such as myself knows: a"
type textarea "Only a philosopher such as myself knows: a"
type input "Only a philosopher such as myself knows:a"
type textarea "Only a philosopher such as myself knows:a"
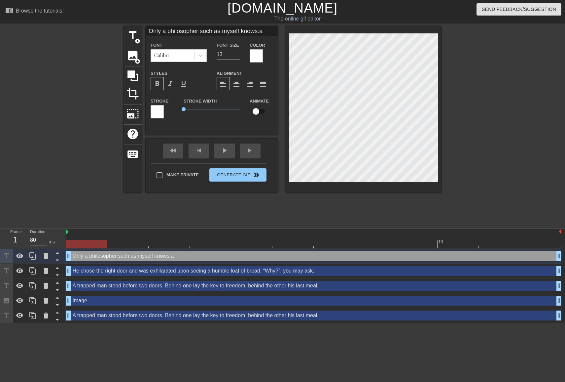
type input "Only a philosopher such as myself knowsa"
type textarea "Only a philosopher such as myself knowsa"
type input "Only a philosopher such as myself knows"
type textarea "Only a philosopher such as myself knows"
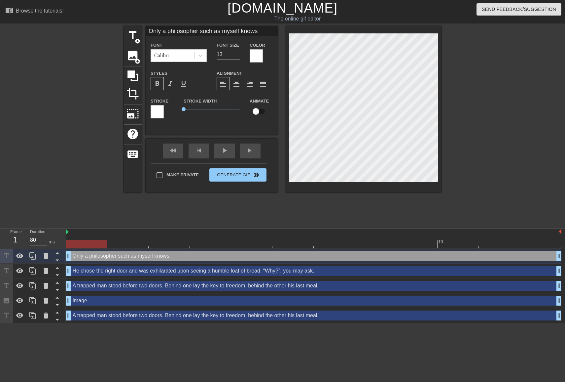
type input "Only a philosopher such as myself knows:"
type textarea "Only a philosopher such as myself knows:"
click at [31, 257] on icon at bounding box center [33, 256] width 8 height 8
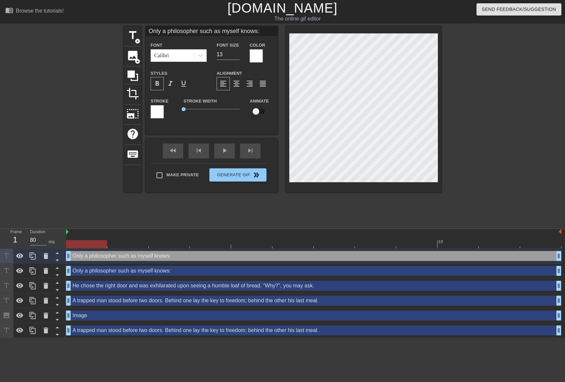
paste textarea "because bread tastes better than key."
type input "because bread tastes better than key."
type textarea "because bread tastes better than key."
type input "because bread tastes better than key."
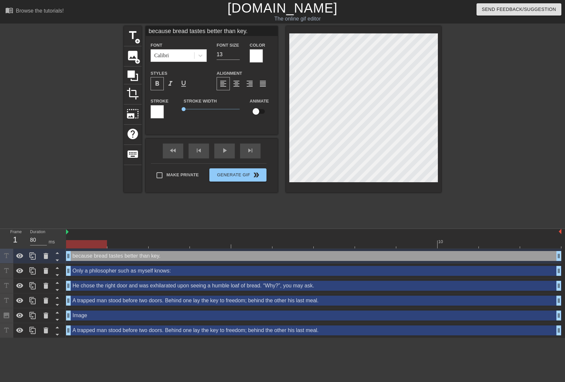
type textarea "because bread tastes better than key."
type input "because bread tastes better than key."
type textarea "because bread tastes better than key."
type input "because bread tastes better than key."
type textarea "because bread tastes better than key."
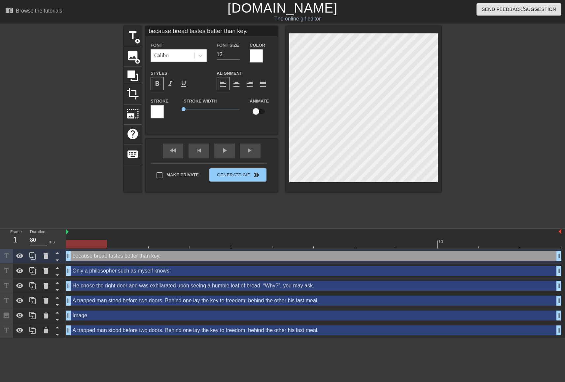
type input "because bread tastes better than key."
type textarea "because bread tastes better than key."
type input "because bread tastes better than key."
type textarea "because bread tastes better than key."
type input "because bread tastes better than key."
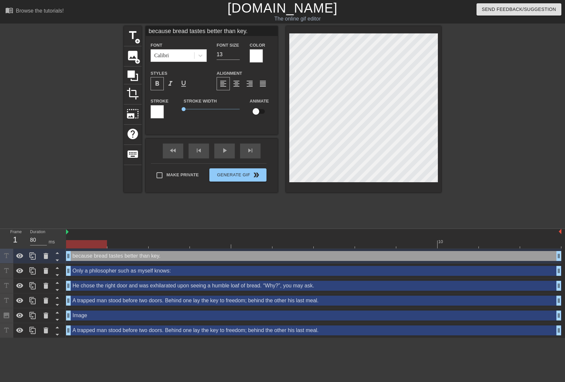
type textarea "because bread tastes better than key."
type input "because bread tastes better than key."
type textarea "because bread tastes better than key."
click at [30, 259] on icon at bounding box center [33, 256] width 8 height 8
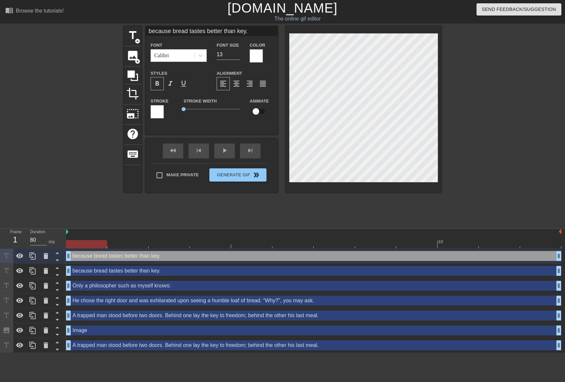
type input "-"
type textarea "-"
type input "-A"
type textarea "-A"
type input "-An"
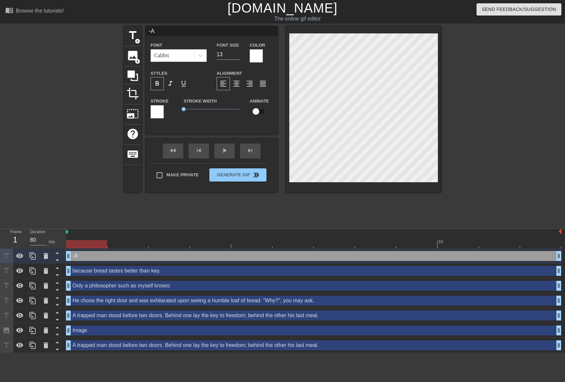
type textarea "-An"
type input "-A"
type textarea "-A"
type input "-Ab"
type textarea "-Ab"
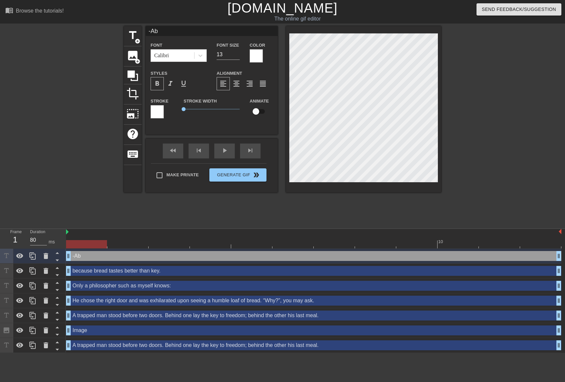
type input "-Abh"
type textarea "-Abh"
type input "-Abhi"
type textarea "-Abhi"
type input "-Abhij"
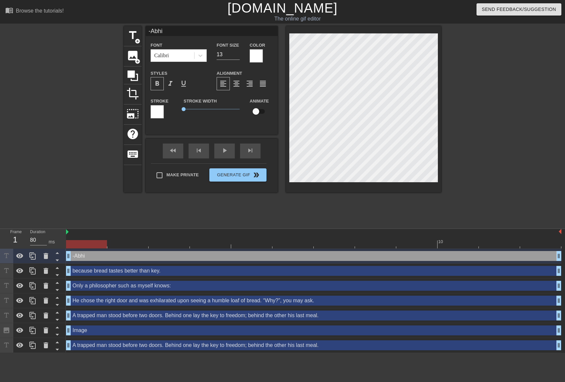
type textarea "-Abhij"
type input "-Abhiji"
type textarea "-Abhiji"
type input "-Abhijit"
type textarea "-Abhijit"
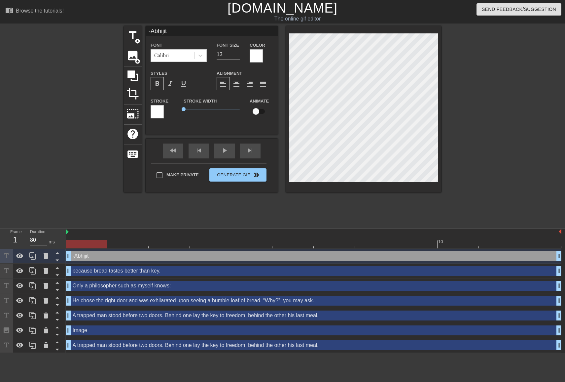
type input "-Abhiji"
type textarea "-Abhiji"
type input "-Abhijid"
type textarea "-Abhijid"
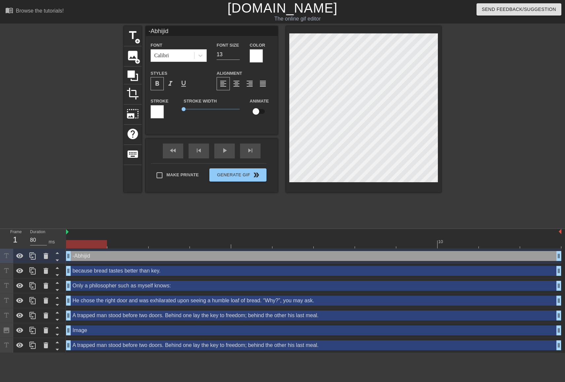
type input "-Abhijid"
type textarea "-Abhijid"
type input "-[PERSON_NAME]"
type textarea "-[PERSON_NAME]"
type input "-[PERSON_NAME]"
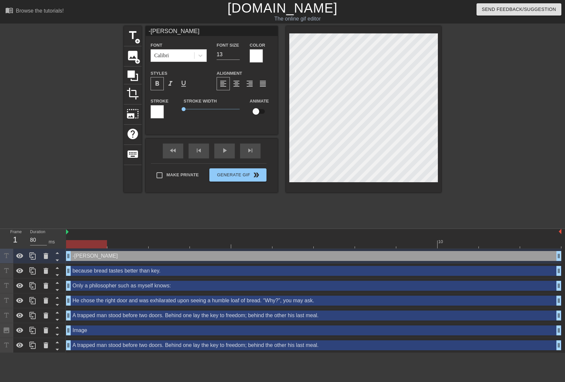
type textarea "-[PERSON_NAME]"
type input "-[PERSON_NAME]"
type textarea "-[PERSON_NAME]"
type input "-[PERSON_NAME]"
type textarea "-[PERSON_NAME]"
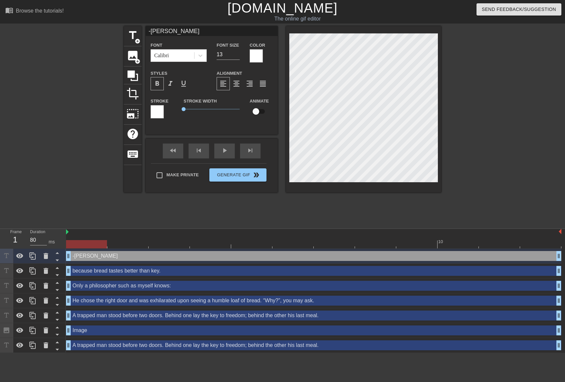
type input "-[PERSON_NAME]"
type textarea "-[PERSON_NAME]"
type input "-[PERSON_NAME]"
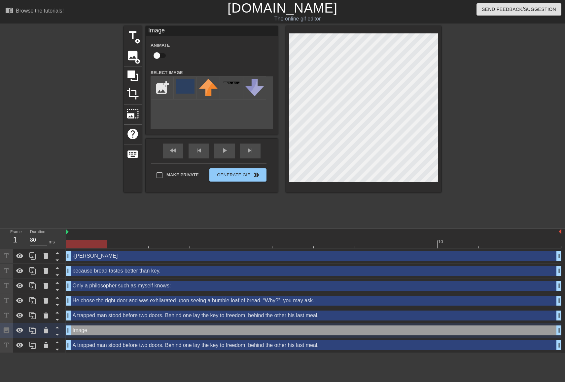
scroll to position [0, 0]
click at [237, 171] on div "Make Private Generate Gif double_arrow" at bounding box center [209, 176] width 116 height 26
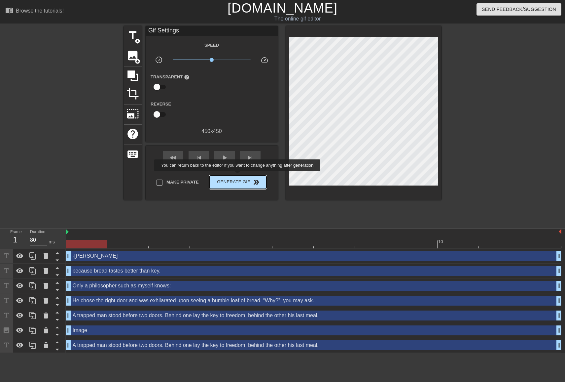
click at [242, 176] on button "Generate Gif double_arrow" at bounding box center [237, 181] width 57 height 13
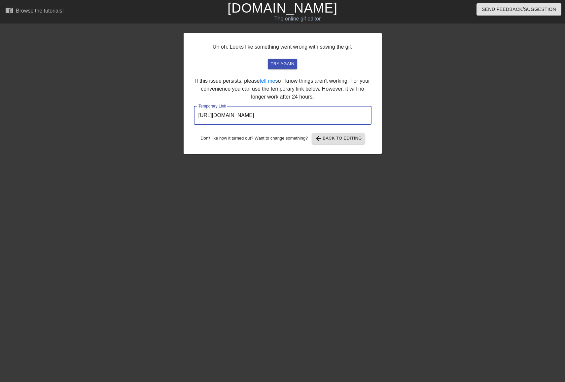
drag, startPoint x: 337, startPoint y: 113, endPoint x: 154, endPoint y: 110, distance: 183.7
click at [154, 110] on div "Uh oh. Looks like something went wrong with saving the gif. try again If this i…" at bounding box center [282, 125] width 565 height 198
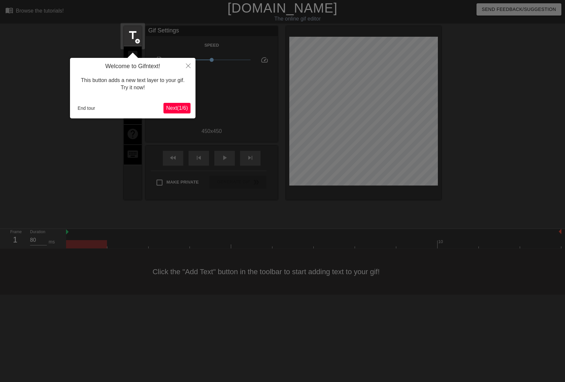
click at [78, 108] on button "End tour" at bounding box center [86, 108] width 23 height 10
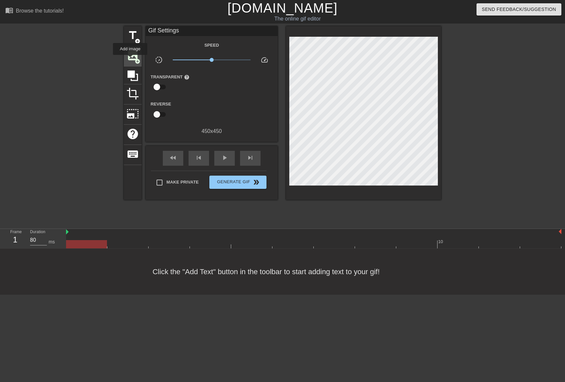
click at [130, 59] on span "image" at bounding box center [133, 55] width 13 height 13
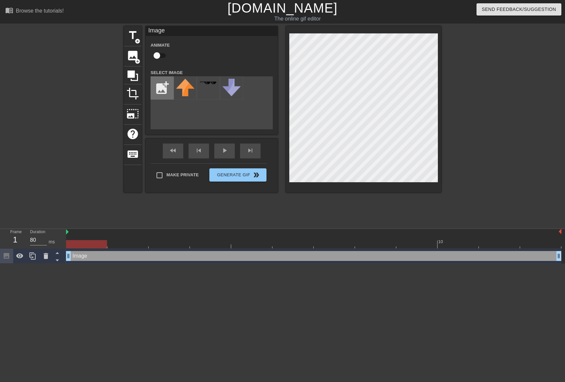
click at [164, 91] on input "file" at bounding box center [162, 88] width 22 height 22
type input "C:\fakepath\Bildschirmfoto [DATE] um 14.48.26.png"
click at [188, 98] on img at bounding box center [185, 93] width 19 height 29
click at [483, 85] on div "title add_circle image add_circle crop photo_size_select_large help keyboard Im…" at bounding box center [282, 125] width 565 height 198
click at [368, 29] on div at bounding box center [363, 109] width 155 height 166
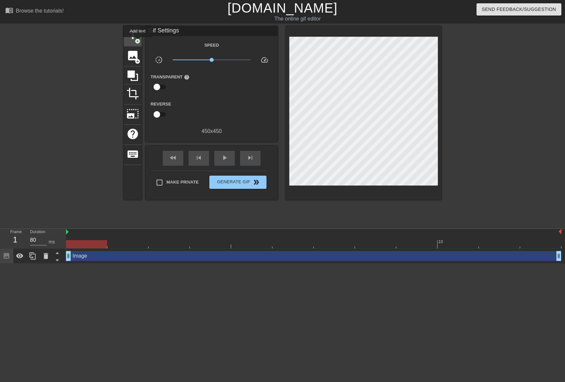
click at [138, 42] on span "add_circle" at bounding box center [138, 41] width 6 height 6
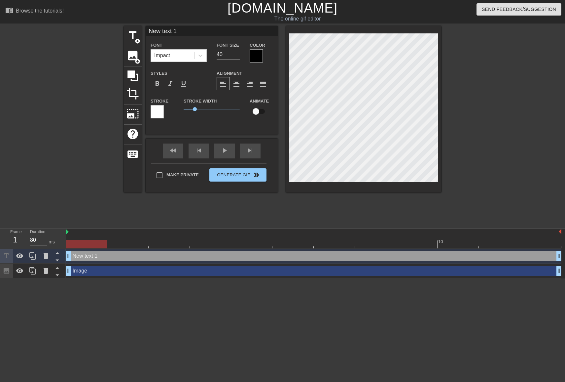
type input "K"
type textarea "K"
type input "Ke"
type textarea "Ke"
type input "Kee"
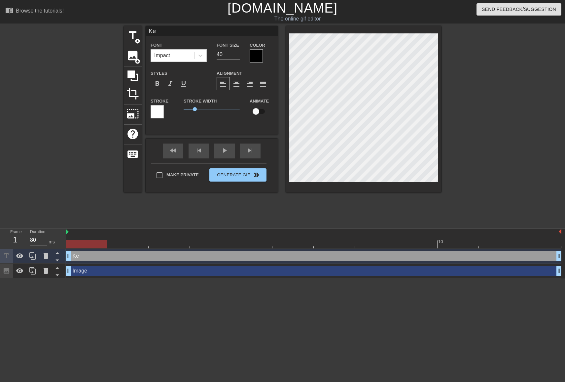
type textarea "Kee"
type input "Keep"
type textarea "Keep"
type input "Keep"
type textarea "Keep"
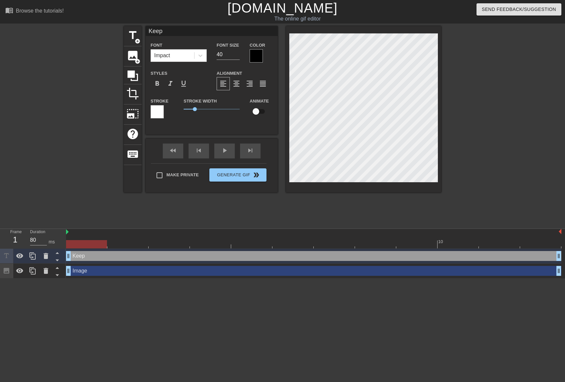
type input "Keep w"
type textarea "Keep w"
type input "Keep wa"
type textarea "Keep wa"
type input "Keep wat"
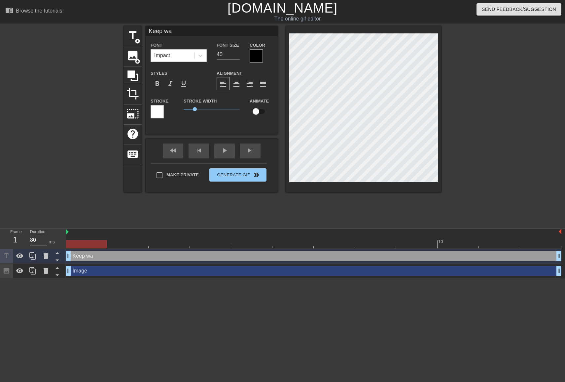
type textarea "Keep wat"
type input "Keep watr"
type textarea "Keep watr"
type input "Keep wat"
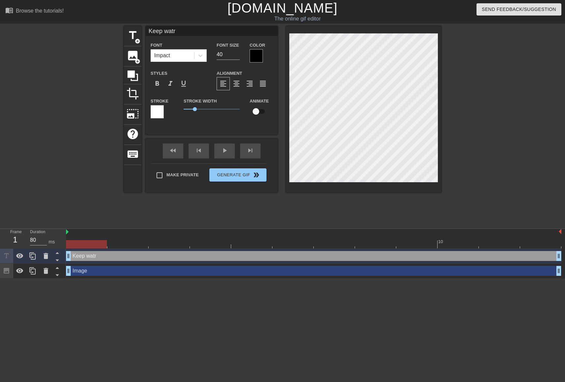
type textarea "Keep wat"
type input "Keep wate"
type textarea "Keep wate"
type input "Keep water"
type textarea "Keep water"
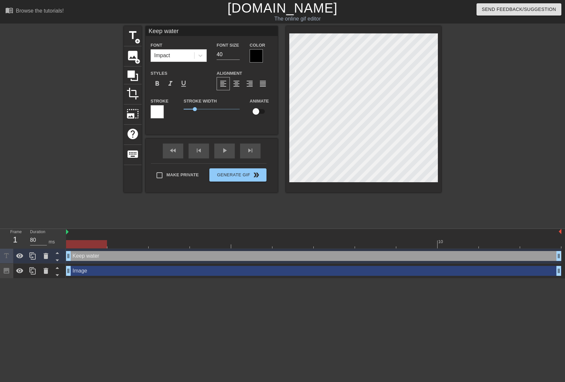
type input "Keep wateri"
type textarea "Keep wateri"
type input "Keep waterin"
type textarea "Keep waterin"
type input "Keep watering"
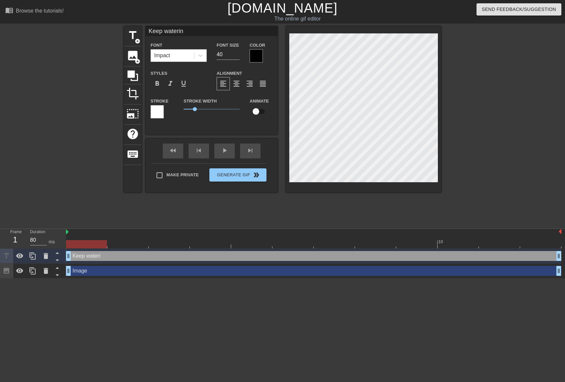
type textarea "Keep watering"
type input "Keep watering"
type textarea "Keep watering"
type input "Keep watering y"
type textarea "Keep watering y"
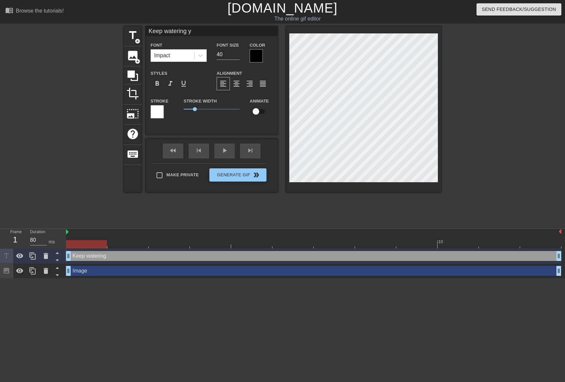
type input "Keep watering yo"
type textarea "Keep watering yo"
type input "Keep watering you"
type textarea "Keep watering you"
type input "Keep watering your"
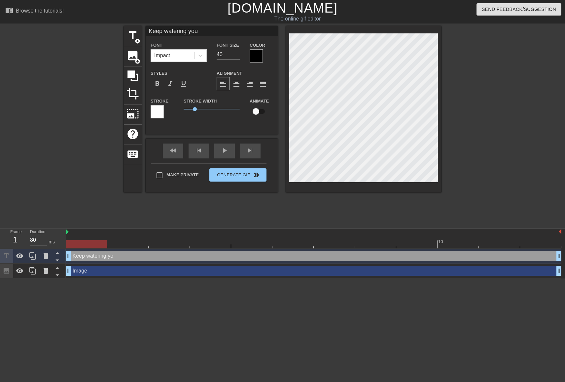
type textarea "Keep watering your"
type input "Keep watering yours"
type textarea "Keep watering yours"
type input "Keep watering yourse"
type textarea "Keep watering yourse"
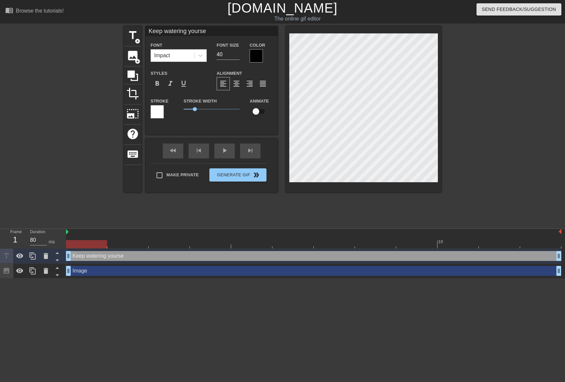
type input "Keep watering yoursel"
type textarea "Keep watering yoursel"
type input "Keep watering yourself"
type textarea "Keep watering yourself"
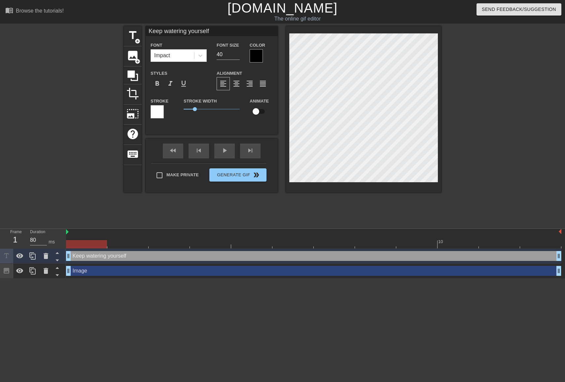
type input "Keep watering yourself."
type textarea "Keep watering yourself."
click at [259, 54] on div at bounding box center [256, 55] width 13 height 13
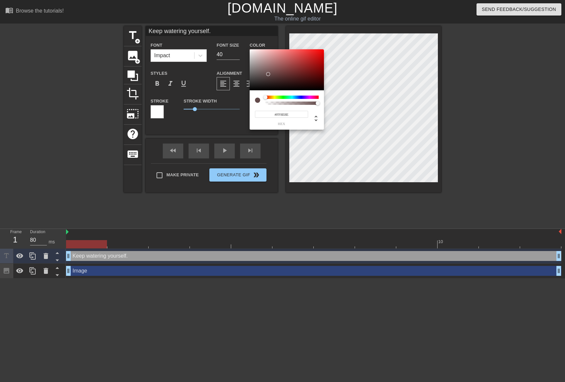
type input "#FFFFFF"
drag, startPoint x: 268, startPoint y: 72, endPoint x: 230, endPoint y: 24, distance: 61.4
click at [230, 24] on div "#FFFFFF hex" at bounding box center [282, 191] width 565 height 382
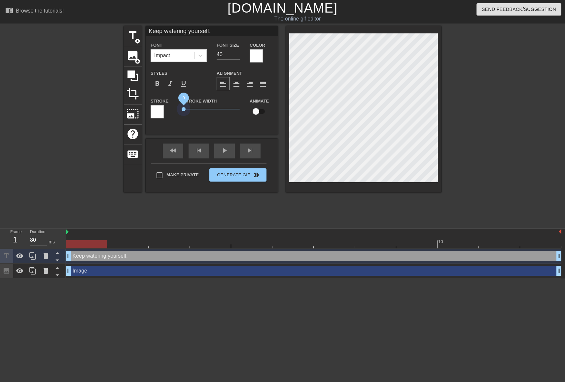
drag, startPoint x: 193, startPoint y: 110, endPoint x: 167, endPoint y: 110, distance: 26.4
click at [167, 110] on div "Stroke Stroke Width 0 Animate" at bounding box center [212, 110] width 132 height 27
click at [206, 56] on div "Impact" at bounding box center [179, 55] width 56 height 13
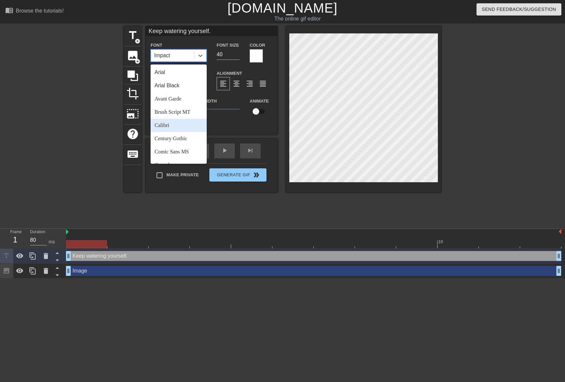
click at [183, 127] on div "Calibri" at bounding box center [179, 125] width 56 height 13
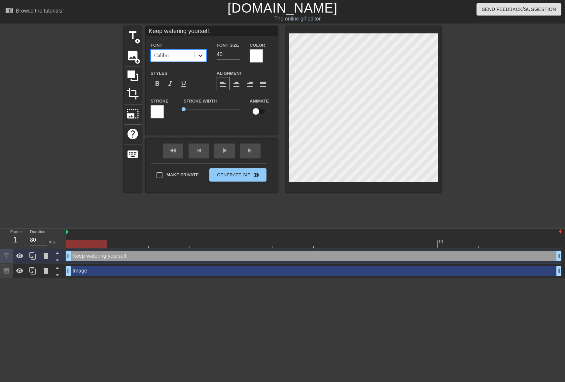
click at [201, 55] on icon at bounding box center [200, 55] width 7 height 7
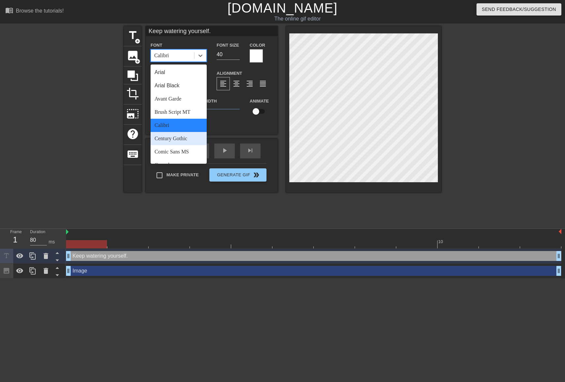
click at [188, 142] on div "Century Gothic" at bounding box center [179, 138] width 56 height 13
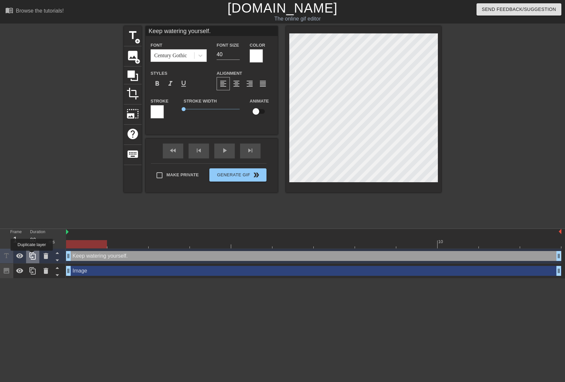
click at [32, 255] on icon at bounding box center [33, 256] width 8 height 8
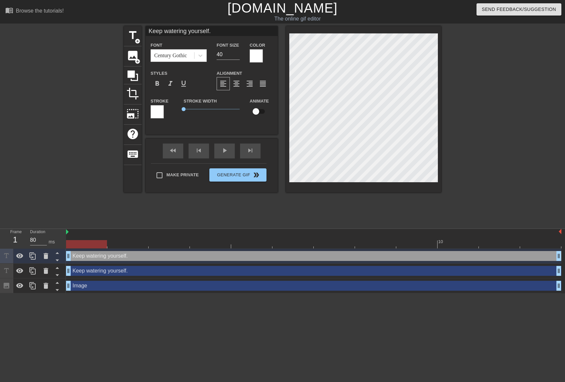
type input "Y"
type textarea "Y"
type input "Yp"
type textarea "Yp"
type input "Y"
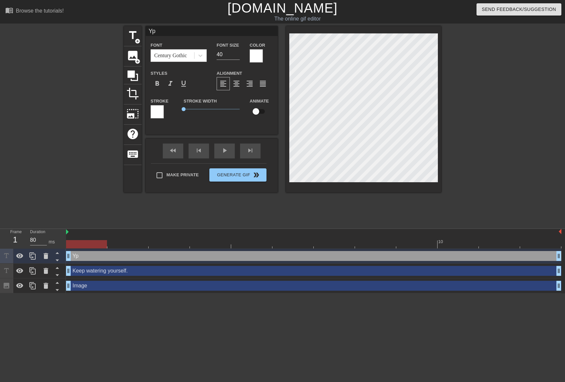
type textarea "Y"
type input "Yo"
type textarea "Yo"
type input "You"
type textarea "You"
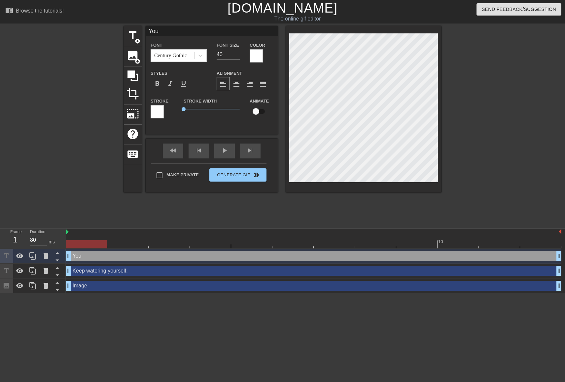
type input "You"
type textarea "You"
type input "You s"
type textarea "You s"
type input "You st"
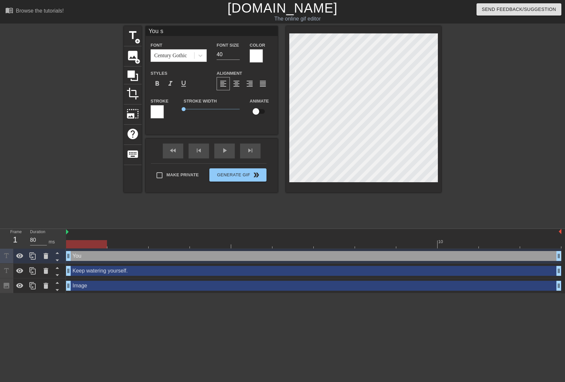
type textarea "You st"
type input "You sti"
type textarea "You sti"
type input "You stil"
type textarea "You stil"
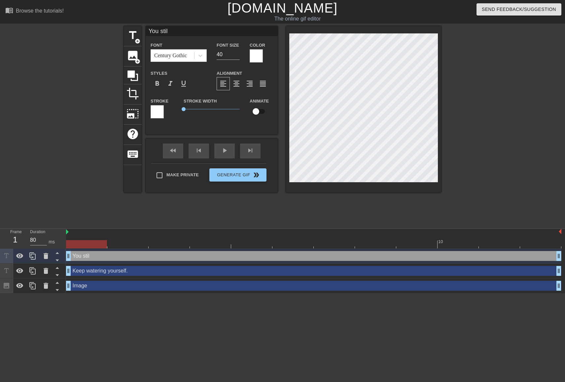
type input "You still"
type textarea "You still"
type input "You still"
type textarea "You still"
type input "You still s"
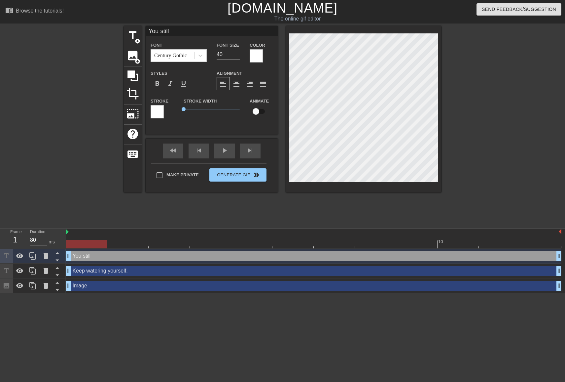
type textarea "You still s"
type input "You still st"
type textarea "You still st"
type input "You still sti"
type textarea "You still sti"
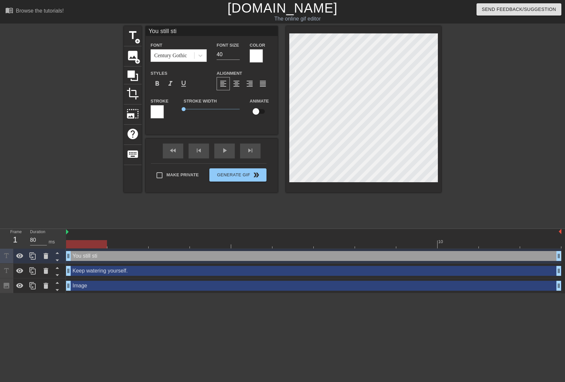
type input "You still stin"
type textarea "You still stin"
type input "You still stink"
type textarea "You still stink"
type input "You still stink."
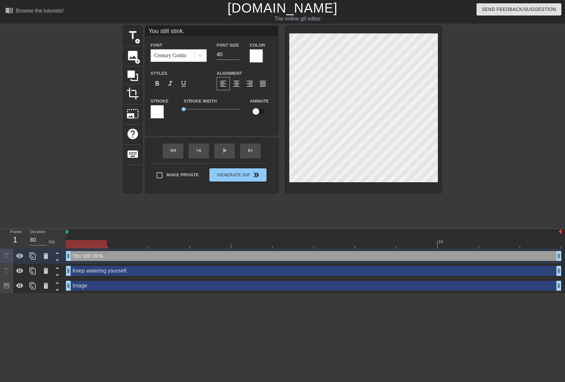
scroll to position [0, 4]
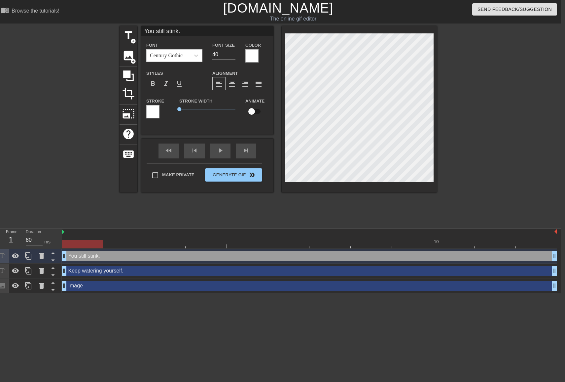
type textarea "You still stink."
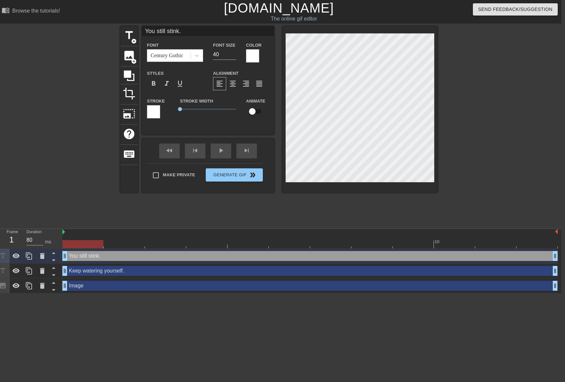
scroll to position [0, 2]
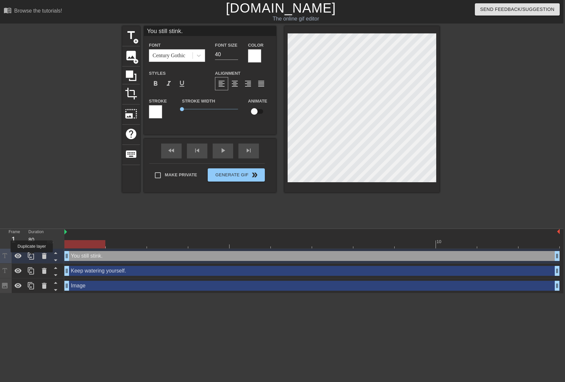
drag, startPoint x: 32, startPoint y: 257, endPoint x: 48, endPoint y: 247, distance: 18.4
click at [32, 257] on icon at bounding box center [31, 256] width 8 height 8
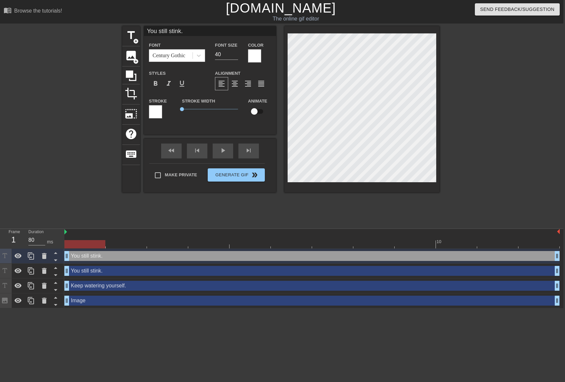
type input "-"
type textarea "-"
type input "-A"
type textarea "-A"
type input "-Ab"
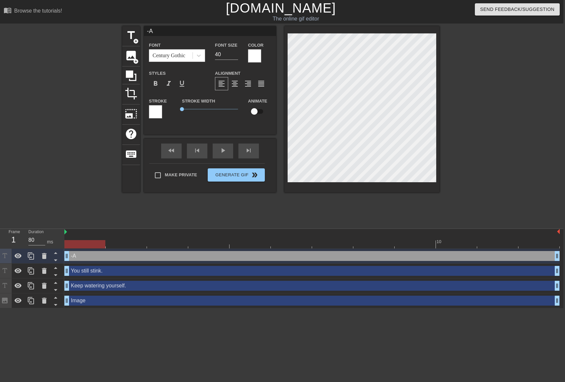
type textarea "-Ab"
type input "-Abh"
type textarea "-Abh"
type input "-Abhi"
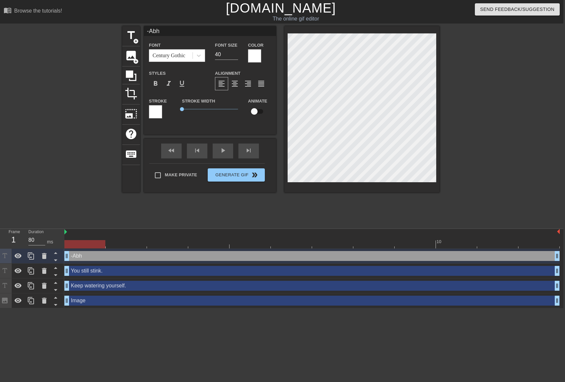
type textarea "-Abhi"
type input "-Abhij"
type textarea "-Abhij"
type input "-Abhiji"
type textarea "-Abhiji"
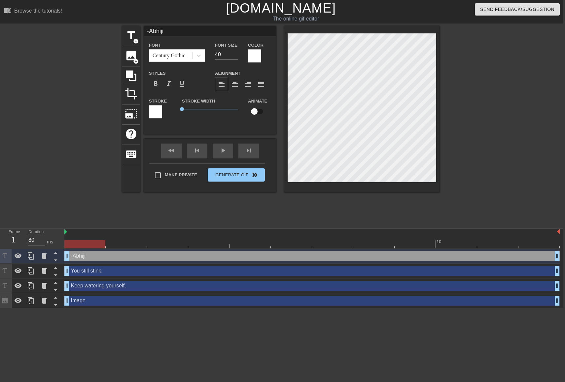
type input "-Abhijid"
type textarea "-Abhijid"
type input "-Abhijid"
type textarea "-Abhijid"
type input "-[PERSON_NAME]"
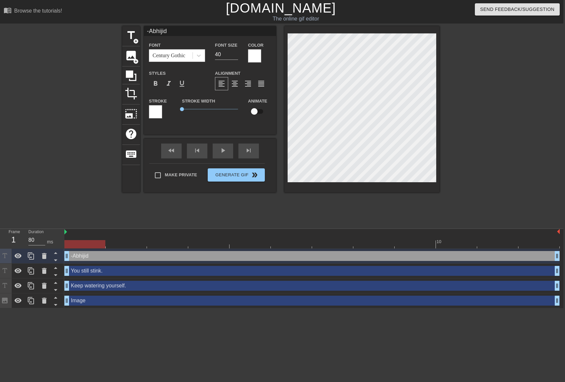
type textarea "-[PERSON_NAME]"
type input "-[PERSON_NAME]"
type textarea "-[PERSON_NAME]"
type input "-[PERSON_NAME]"
type textarea "-[PERSON_NAME]"
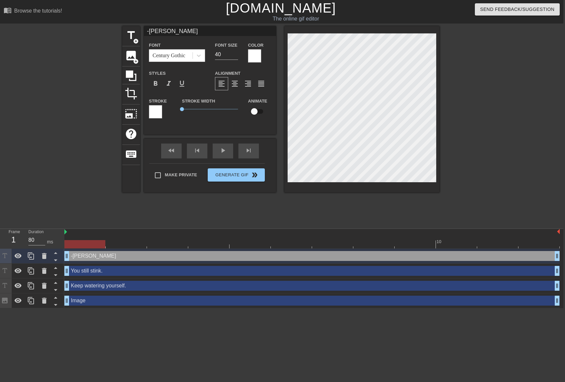
type input "-[PERSON_NAME]"
type textarea "-[PERSON_NAME]"
type input "-[PERSON_NAME]"
type textarea "-[PERSON_NAME]"
type input "-[PERSON_NAME]"
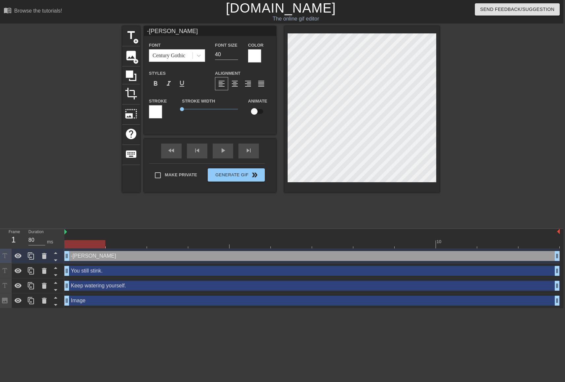
type textarea "-[PERSON_NAME]"
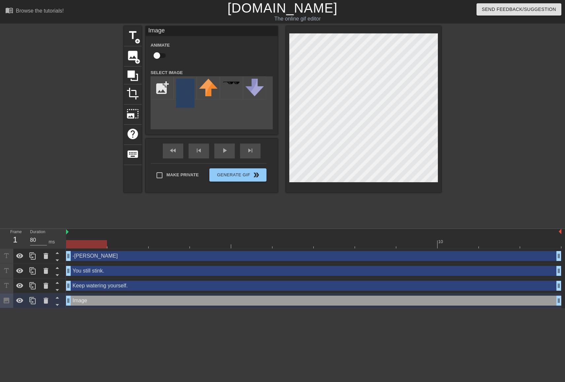
scroll to position [0, 0]
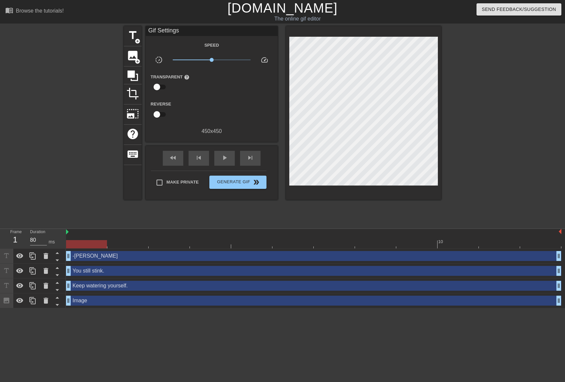
click at [492, 101] on div at bounding box center [498, 125] width 99 height 198
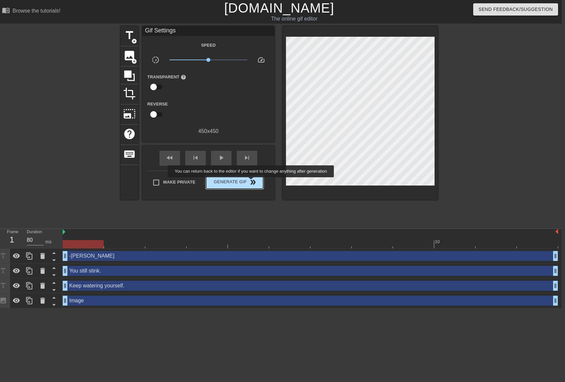
click at [255, 182] on span "double_arrow" at bounding box center [253, 182] width 8 height 8
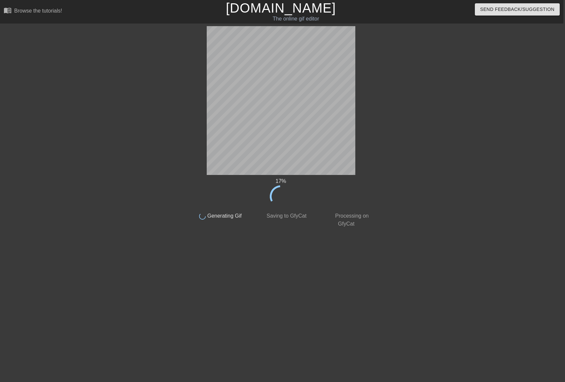
scroll to position [0, 2]
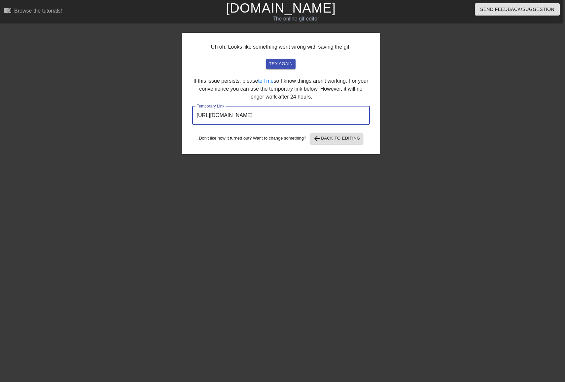
drag, startPoint x: 337, startPoint y: 114, endPoint x: 173, endPoint y: 110, distance: 163.9
click at [173, 110] on div "Uh oh. Looks like something went wrong with saving the gif. try again If this i…" at bounding box center [280, 125] width 565 height 198
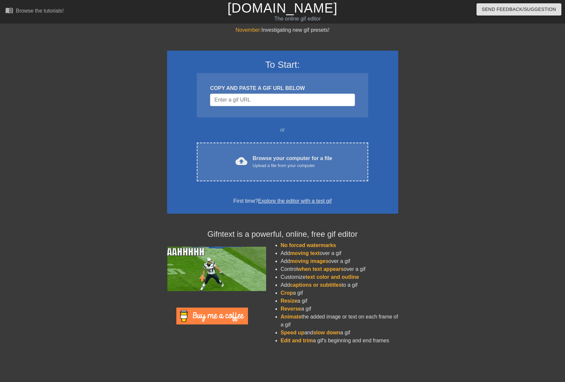
drag, startPoint x: 233, startPoint y: 74, endPoint x: 234, endPoint y: 87, distance: 12.6
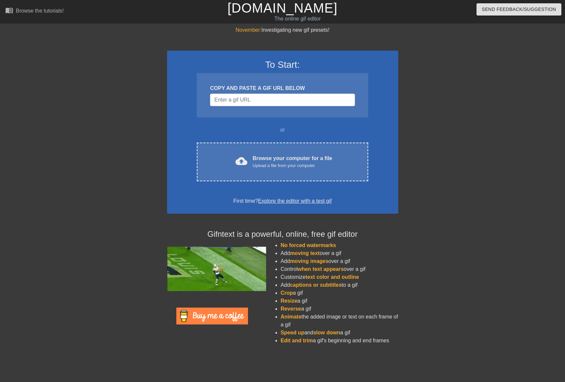
click at [234, 75] on div "COPY AND PASTE A GIF URL BELOW" at bounding box center [282, 95] width 171 height 44
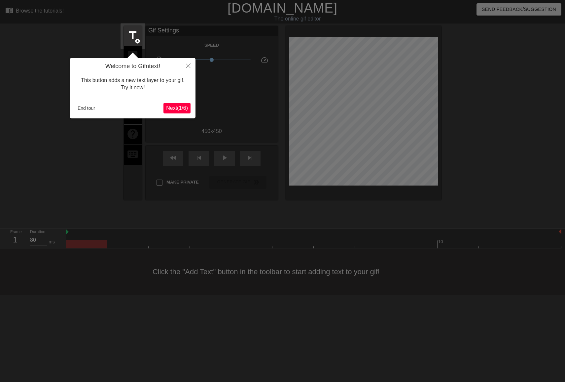
click at [75, 108] on button "End tour" at bounding box center [86, 108] width 23 height 10
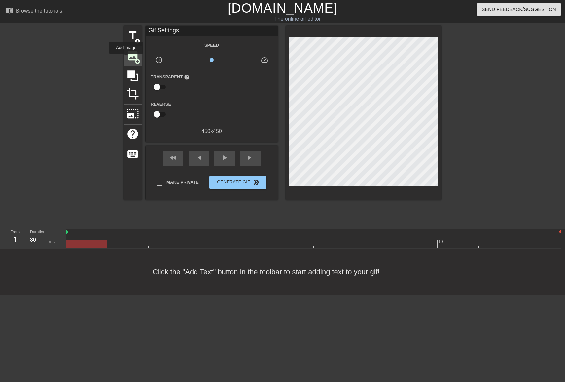
click at [127, 58] on span "image" at bounding box center [133, 55] width 13 height 13
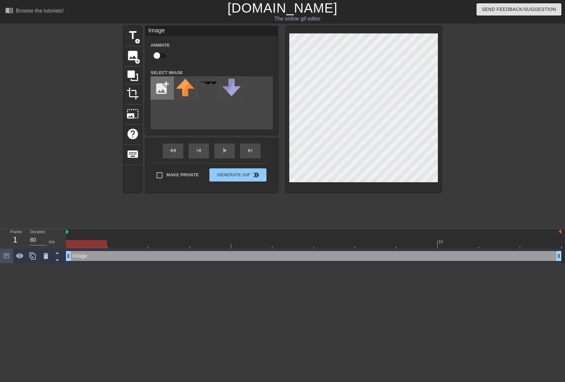
click at [159, 97] on input "file" at bounding box center [162, 88] width 22 height 22
type input "C:\fakepath\Bildschirmfoto 2025-09-04 um 14.54.56.png"
click at [180, 93] on img at bounding box center [185, 92] width 19 height 27
click at [492, 80] on div "title add_circle image add_circle crop photo_size_select_large help keyboard Im…" at bounding box center [282, 125] width 565 height 198
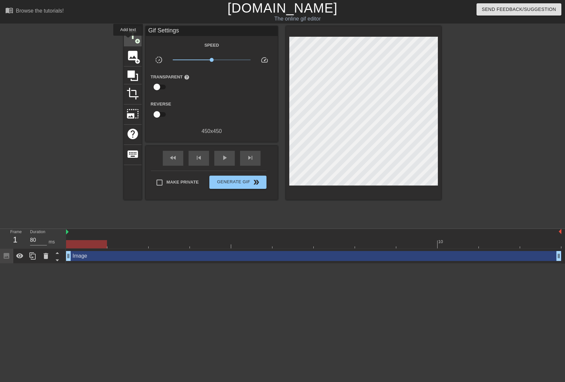
click at [129, 39] on span "title" at bounding box center [133, 35] width 13 height 13
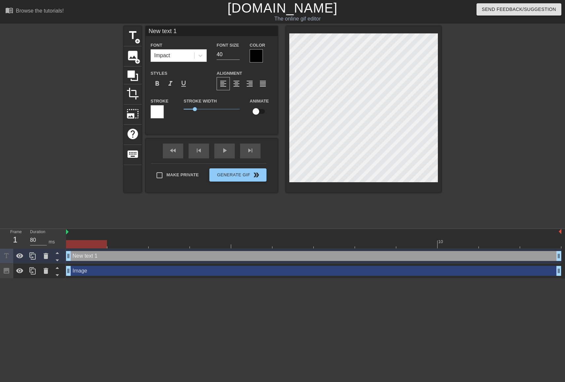
scroll to position [0, 1]
paste textarea "One small step for man."
type input "One small step for man."
type textarea "One small step for man."
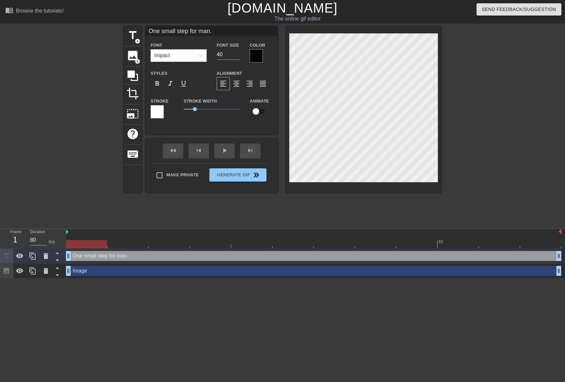
click at [252, 58] on div at bounding box center [256, 55] width 13 height 13
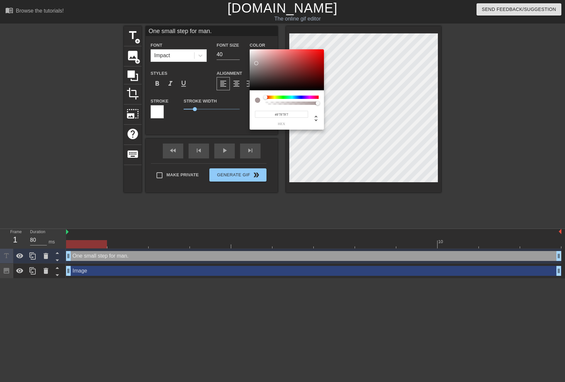
type input "#FFFFFF"
drag, startPoint x: 257, startPoint y: 63, endPoint x: 237, endPoint y: 36, distance: 33.8
click at [237, 36] on div "#FFFFFF hex" at bounding box center [282, 191] width 565 height 382
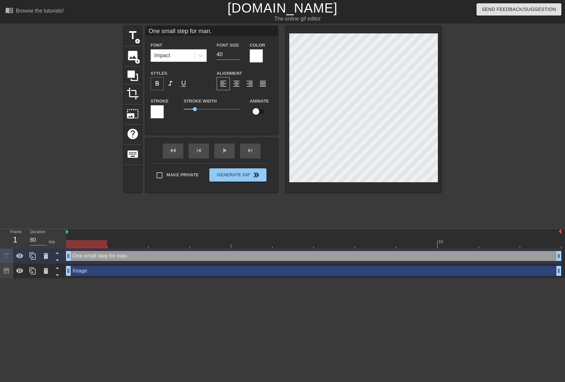
click at [157, 85] on span "format_bold" at bounding box center [157, 84] width 8 height 8
click at [165, 85] on div "format_italic" at bounding box center [170, 83] width 13 height 13
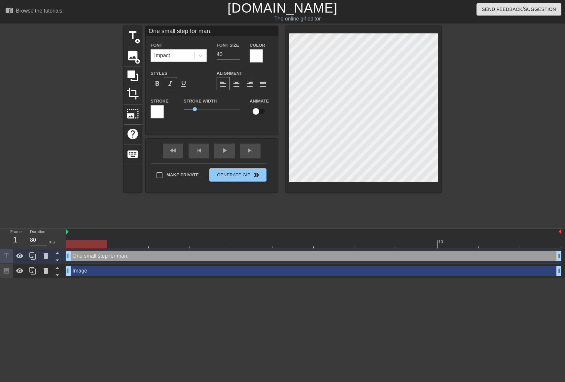
click at [165, 85] on div "format_italic" at bounding box center [170, 83] width 13 height 13
click at [162, 86] on div "format_bold" at bounding box center [157, 83] width 13 height 13
click at [188, 49] on div "Impact" at bounding box center [179, 55] width 56 height 13
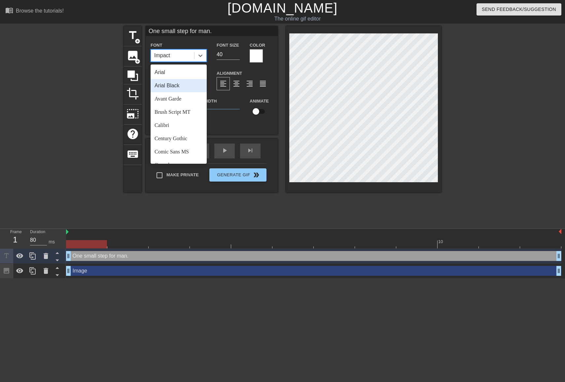
click at [176, 85] on div "Arial Black" at bounding box center [179, 85] width 56 height 13
click at [191, 56] on div "Arial Black" at bounding box center [172, 56] width 43 height 12
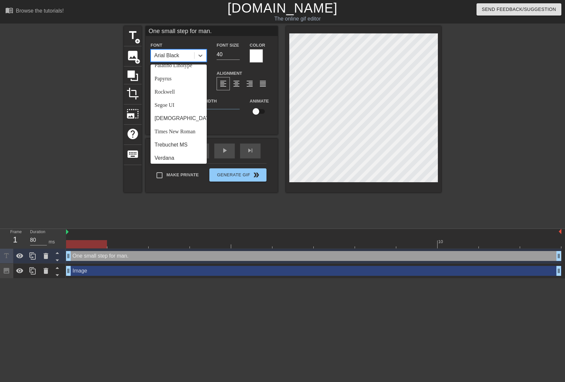
scroll to position [228, 0]
click at [165, 103] on div "Segoe UI" at bounding box center [179, 103] width 56 height 13
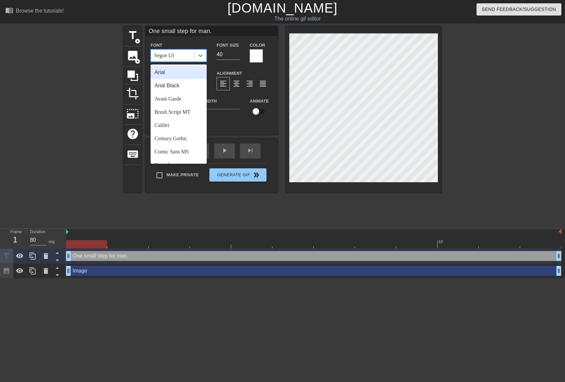
click at [192, 52] on div "Segoe UI" at bounding box center [172, 56] width 43 height 12
type input "im"
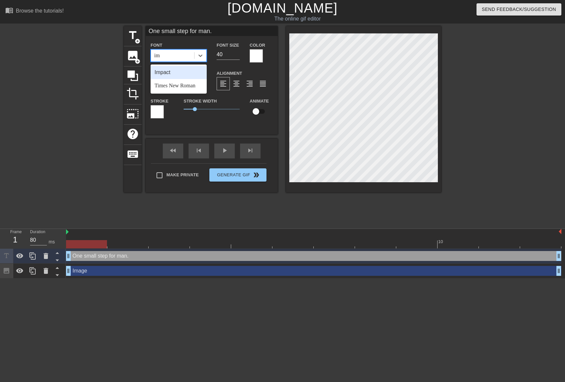
click at [162, 73] on div "Impact" at bounding box center [179, 72] width 56 height 13
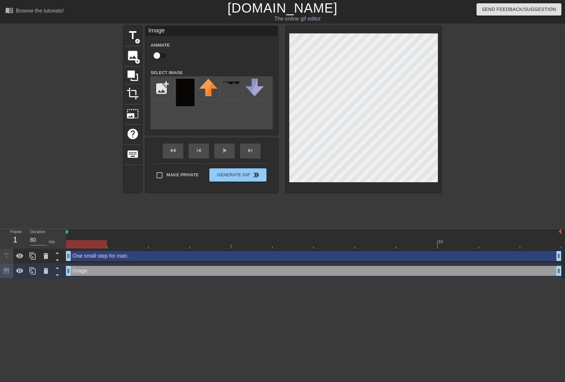
click at [475, 87] on div at bounding box center [498, 125] width 99 height 198
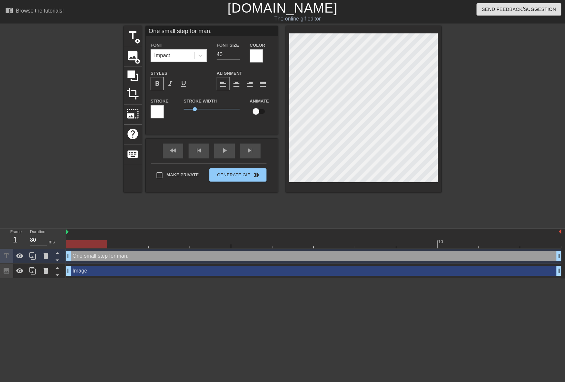
scroll to position [0, 0]
click at [31, 258] on icon at bounding box center [33, 256] width 8 height 8
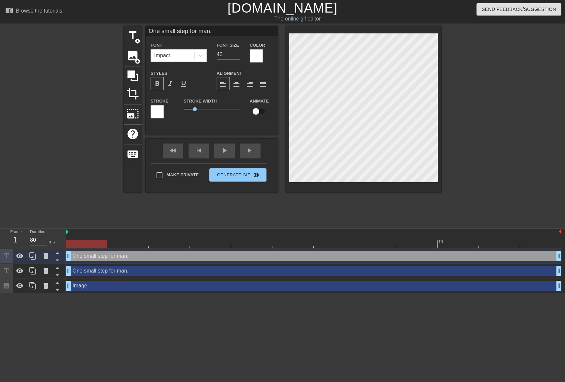
paste textarea "women and two for children."
type input "One small step for women and two for children."
type textarea "One small step for women and two for children."
drag, startPoint x: 227, startPoint y: 55, endPoint x: 202, endPoint y: 51, distance: 26.0
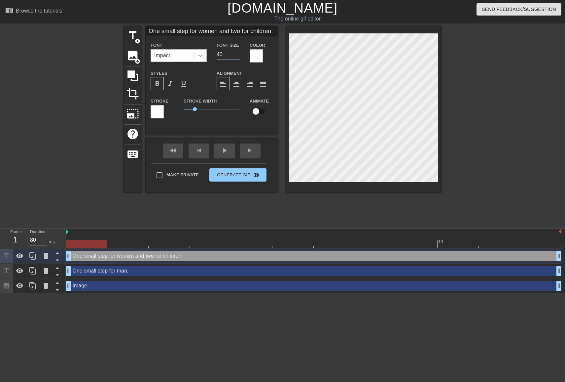
click at [202, 51] on div "Font Impact Font Size 40 Color" at bounding box center [212, 51] width 132 height 21
type input "30"
type input "One small step for women and two for children."
type textarea "One small step for women and two for children."
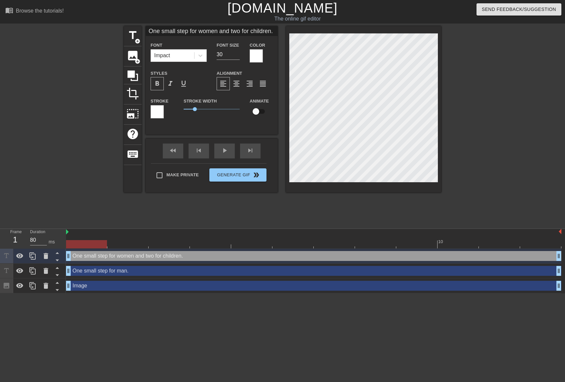
type input "One small step for women and two for children."
type textarea "One small step for women and two for children."
click at [237, 82] on span "format_align_center" at bounding box center [237, 84] width 8 height 8
click at [28, 259] on div at bounding box center [32, 255] width 13 height 15
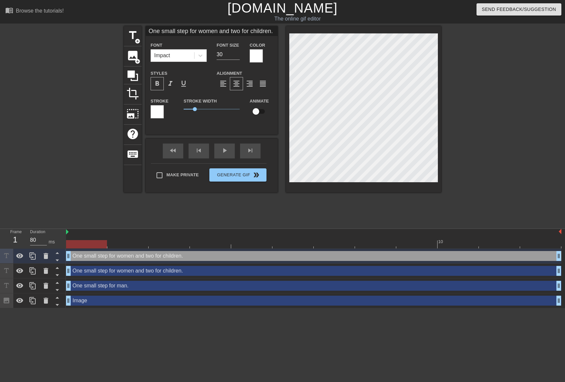
paste textarea "Any further steps into the Naskar exhibition cost $5 each"
type input "Any further steps into the Naskar exhibition cost $5 each."
type textarea "Any further steps into the Naskar exhibition cost $5 each."
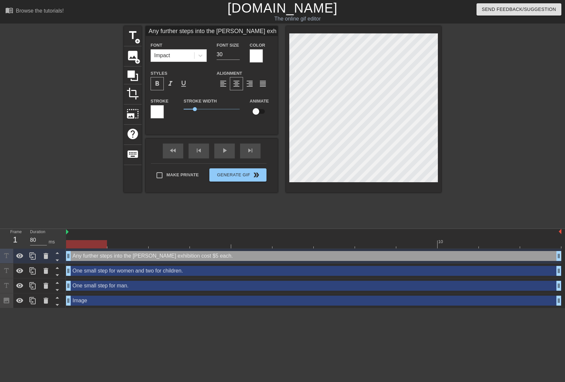
type input "Any further steps into the Naskar exhibition cost $5 each."
type textarea "Any further steps into the Naskar exhibition cost $5 each."
type input "Any further steps into the Naskar exhibition cost $5 each."
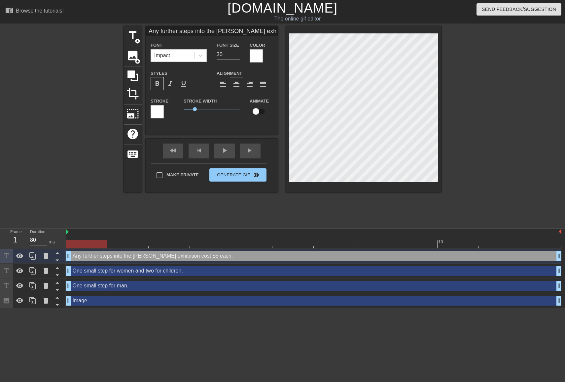
scroll to position [0, 0]
type textarea "Any further steps into the Naskar exhibition cost $5 each."
type input "Any further steps into the Naskar exhibition cost $5 each."
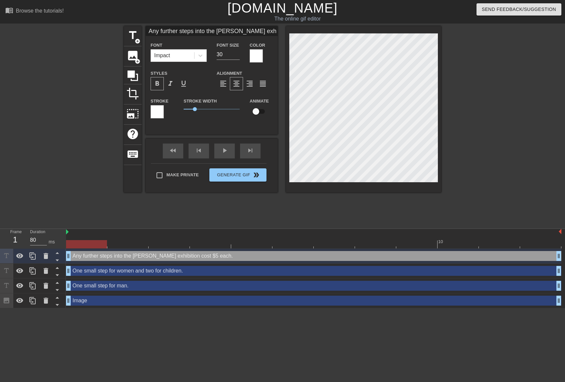
type textarea "Any further steps into the Naskar exhibition cost $5 each."
type input "Any further steps into the Naskar exhibition cost $5 each."
type textarea "Any further steps into the Naskar exhibition cost $5 each."
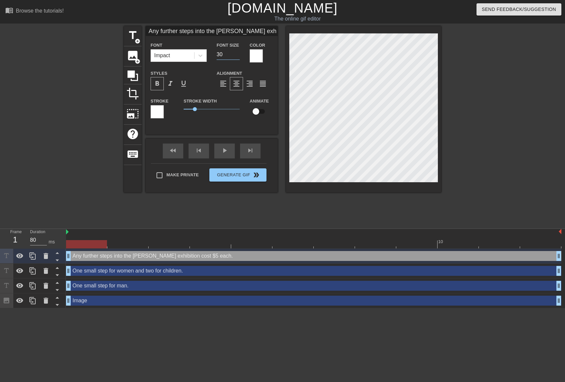
drag, startPoint x: 225, startPoint y: 52, endPoint x: 214, endPoint y: 52, distance: 10.9
click at [214, 52] on div "Font Size 30" at bounding box center [228, 51] width 33 height 21
type input "Any further steps into the Naskar exhibition cost $5 each."
type input "2"
type input "Any further steps into the Naskar exhibition cost $5 each."
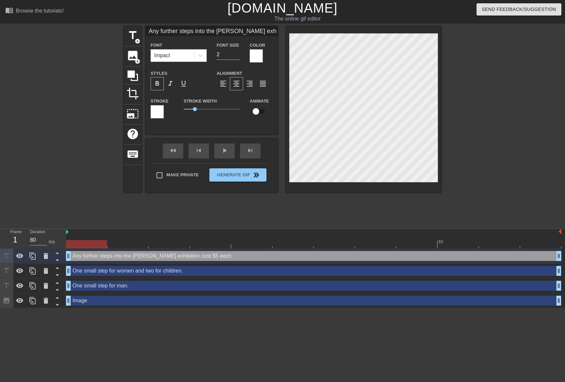
type input "20"
type input "Any further steps into the Naskar exhibition cost $5 each."
type input "2"
type input "Any further steps into the Naskar exhibition cost $5 each."
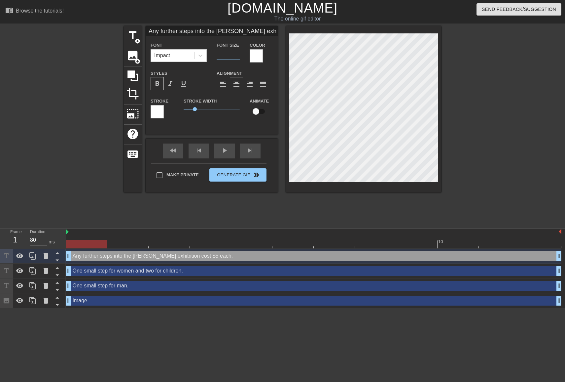
type input "2"
type input "Any further steps into the Naskar exhibition cost $5 each."
type input "25"
type input "One small step for women and two for children."
type input "30"
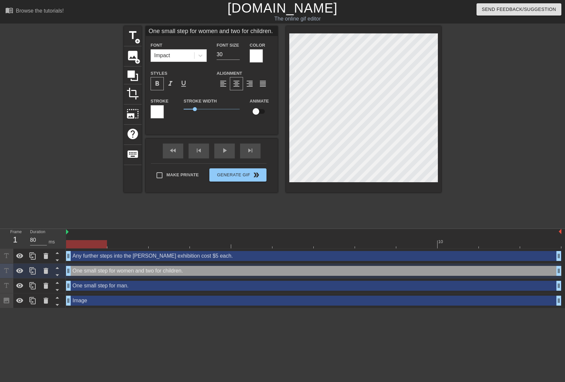
type input "Any further steps into the Naskar exhibition cost $5 each."
type input "25"
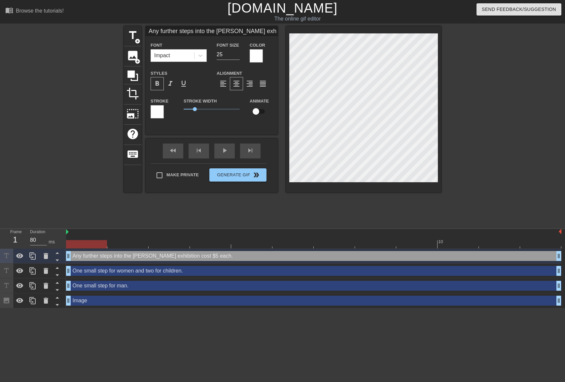
type input "Any further steps into the 5Naskar exhibition cost $5 each."
type textarea "Any further steps into the 5Naskar exhibition cost $5 each."
type input "Any further steps into the Naskar exhibition cost $5 each."
type textarea "Any further steps into the Naskar exhibition cost $5 each."
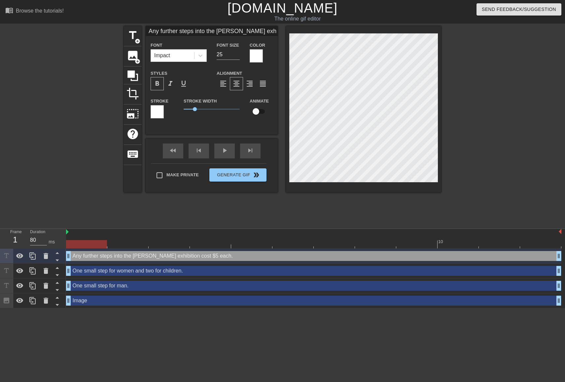
scroll to position [0, 7]
type input "Any further steps into the Naskar exhibition cost $5 each."
type textarea "Any further steps into the Naskar exhibition cost $5 each."
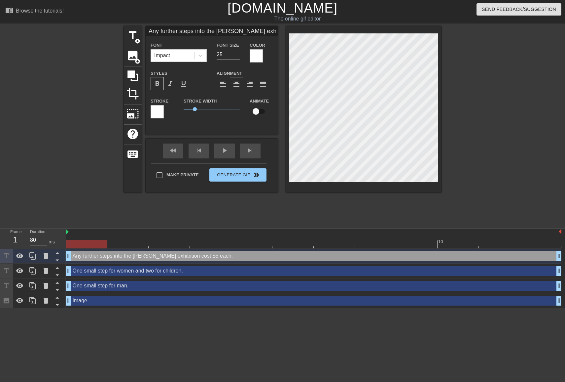
type input "Any further steps into the Naskar exhibition cost $5 each."
type textarea "Any further steps into the Naskar exhibition cost $5 each."
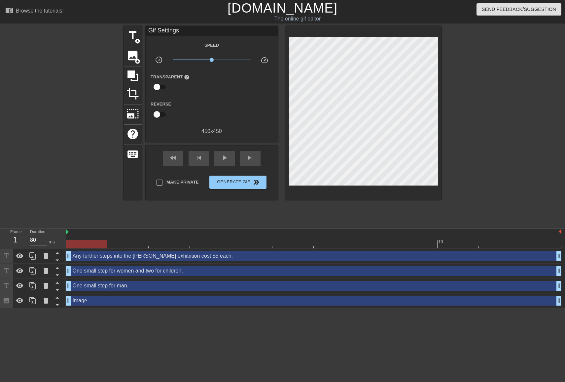
click at [490, 171] on div at bounding box center [498, 125] width 99 height 198
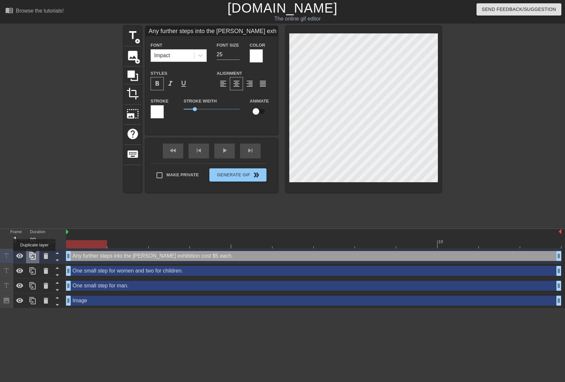
click at [35, 255] on icon at bounding box center [33, 256] width 8 height 8
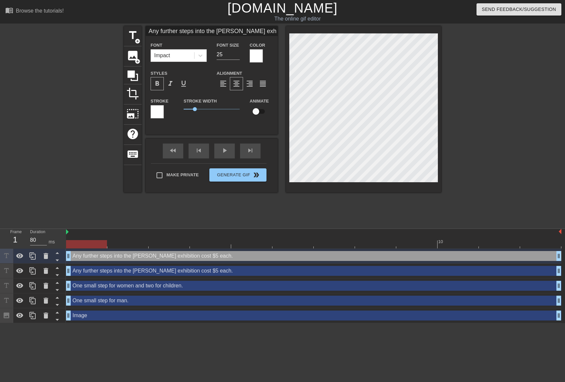
scroll to position [0, 3]
click at [287, 105] on div at bounding box center [363, 109] width 155 height 166
paste textarea "Sorry, I don’t make the rules"
type input "Sorry, I don’t make the rules."
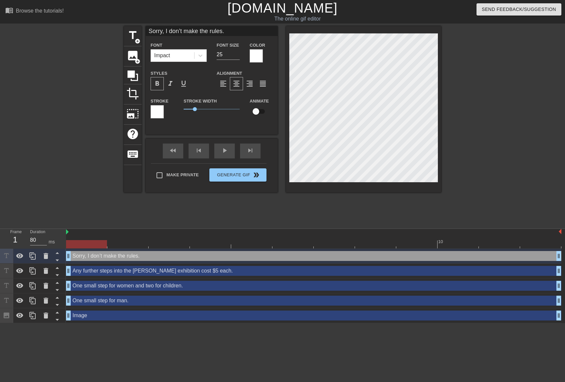
type textarea "Sorry, I don’t make the rules."
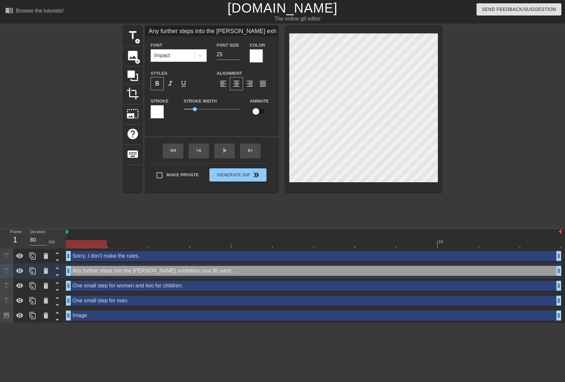
type input "Sorry, I don’t make the rules."
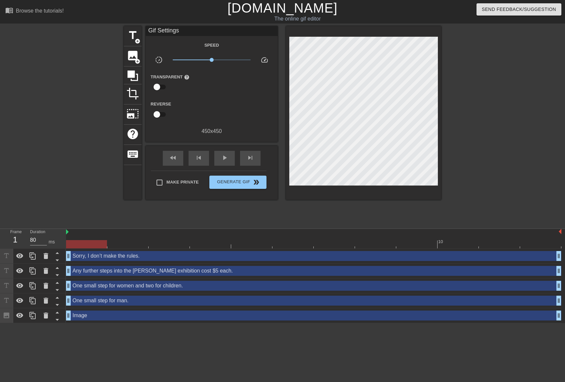
click at [458, 157] on div at bounding box center [498, 125] width 99 height 198
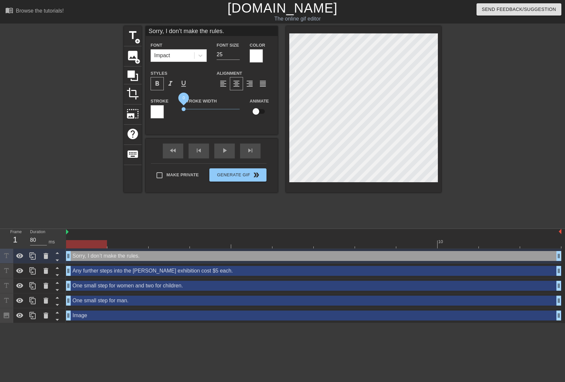
drag, startPoint x: 193, startPoint y: 108, endPoint x: 175, endPoint y: 118, distance: 20.8
click at [175, 118] on div "Stroke Stroke Width 0 Animate" at bounding box center [212, 110] width 132 height 27
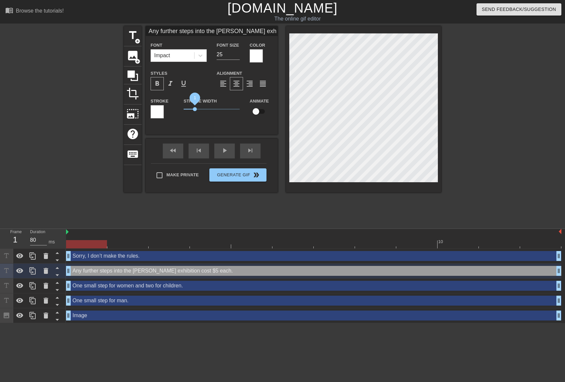
drag, startPoint x: 197, startPoint y: 110, endPoint x: 153, endPoint y: 110, distance: 43.6
click at [153, 110] on div "Stroke Stroke Width 1 Animate" at bounding box center [212, 110] width 132 height 27
type input "One small step for women and two for children."
type input "30"
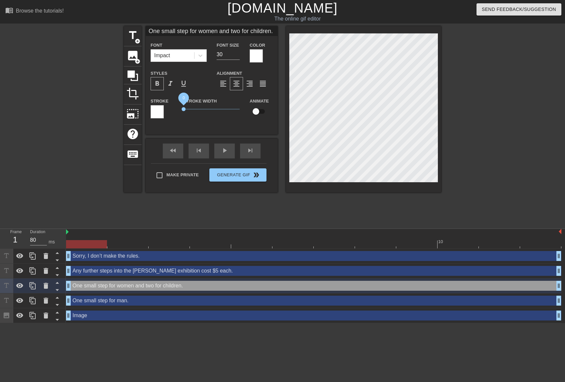
drag, startPoint x: 197, startPoint y: 108, endPoint x: 183, endPoint y: 102, distance: 15.4
click at [170, 111] on div "Stroke Stroke Width 0 Animate" at bounding box center [212, 110] width 132 height 27
type input "One small step for man."
type input "40"
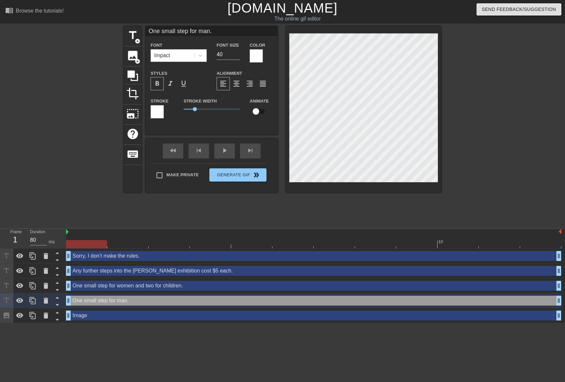
type input "One small step for women and two for children."
type input "30"
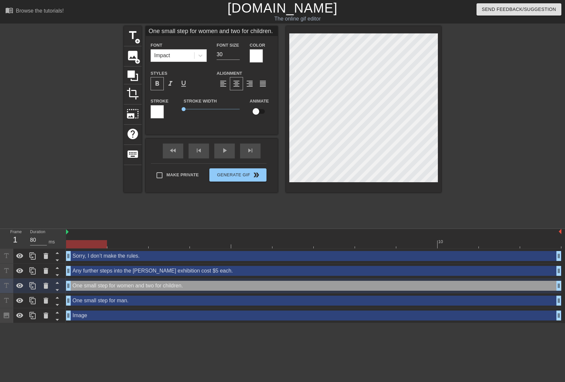
type input "Any further steps into the Naskar exhibition cost $5 each."
type input "25"
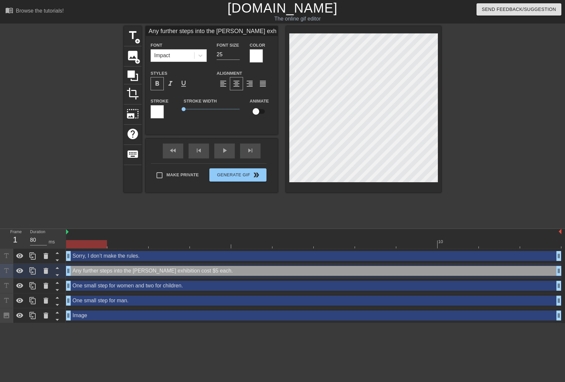
type input "One small step for women and two for children."
type input "30"
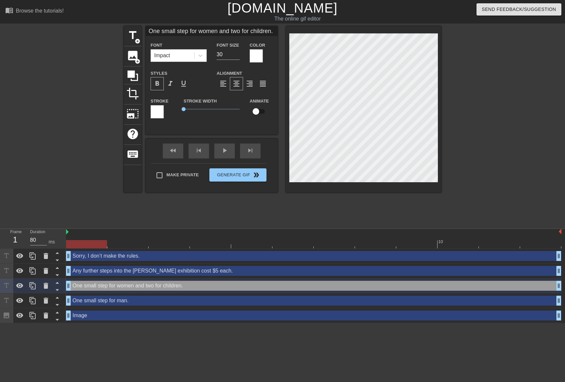
type input "Any further steps into the Naskar exhibition cost $5 each."
type input "25"
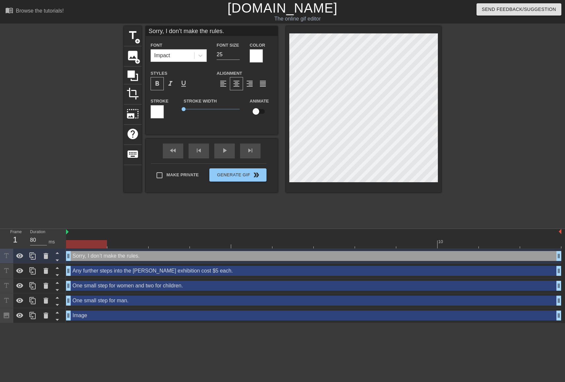
type input "One small step for women and two for children."
type input "30"
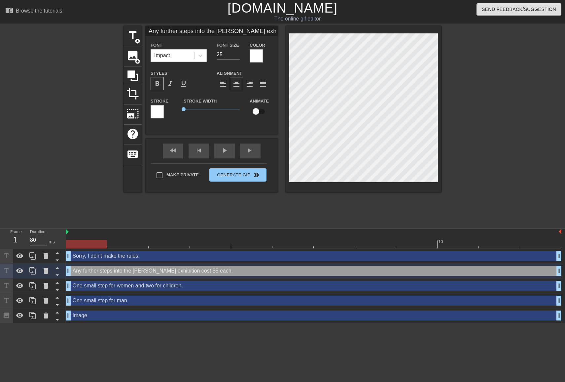
click at [455, 93] on div at bounding box center [498, 125] width 99 height 198
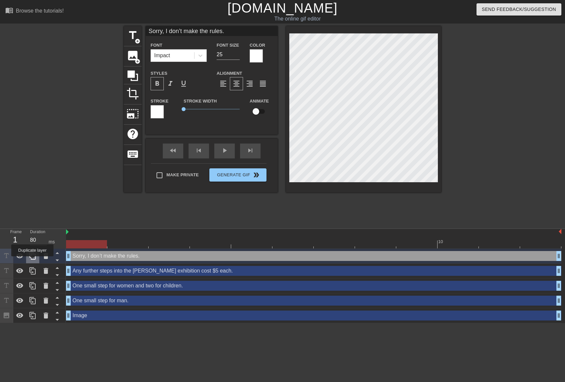
click at [33, 261] on div at bounding box center [32, 255] width 13 height 15
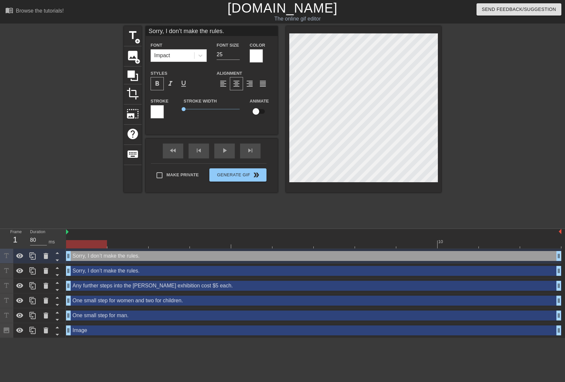
scroll to position [0, 0]
type input "-"
type textarea "-"
type input "-A"
type textarea "-A"
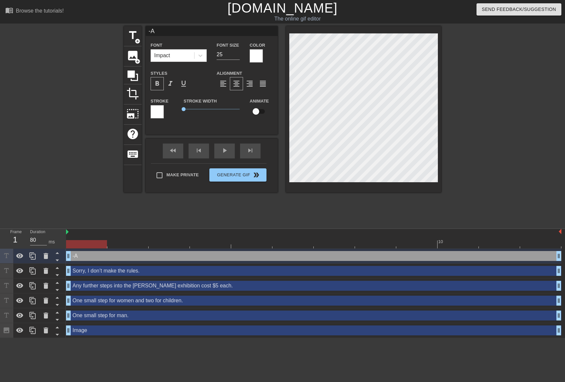
type input "-Ab"
type textarea "-Ab"
type input "-Ab"
type textarea "-Ab"
type input "-Ab"
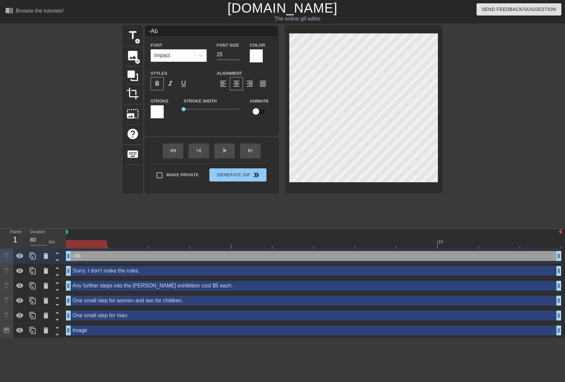
type textarea "-Ab"
type input "-Abh"
type textarea "-Abh"
type input "-Abhi"
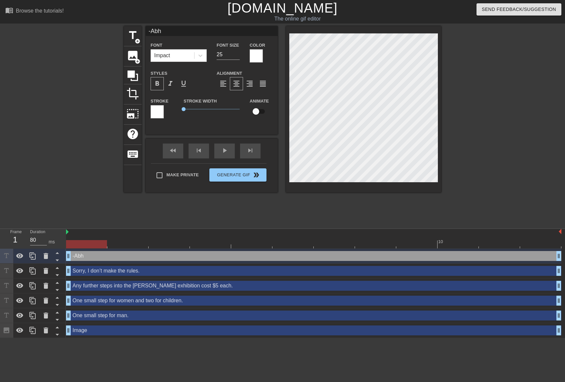
type textarea "-Abhi"
type input "-Abhij"
type textarea "-Abhij"
type input "-Abhijd"
type textarea "-Abhijd"
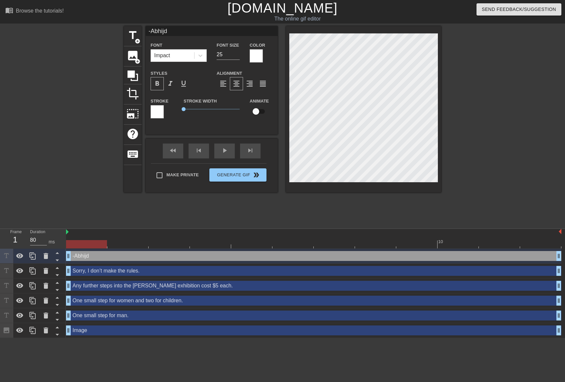
scroll to position [0, 1]
type input "-Abhijd"
type textarea "-Abhijd"
type input "-Abhijd N"
type textarea "-Abhijd N"
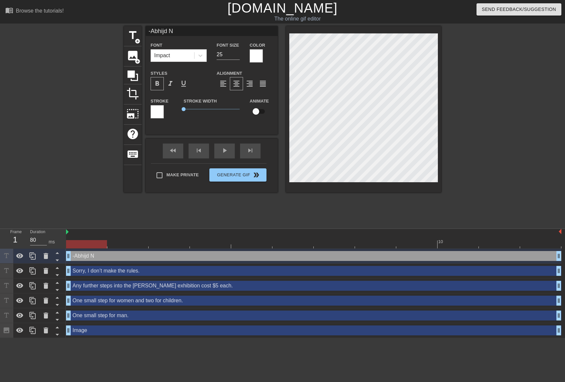
type input "-Abhijd Na"
type textarea "-Abhijd Na"
type input "-Abhijd Nas"
type textarea "-Abhijd Nas"
type input "-Abhijd Nask"
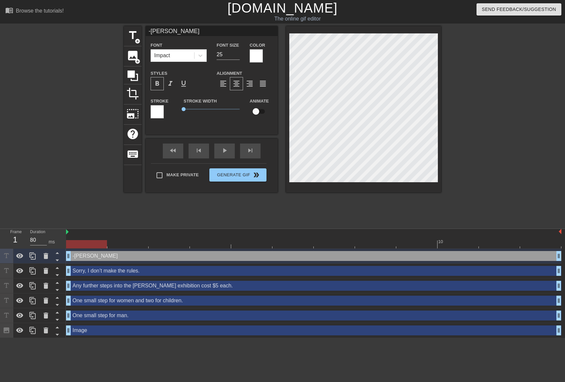
type textarea "-Abhijd Nask"
type input "-Abhijd Naska"
type textarea "-Abhijd Naska"
type input "-Abhijd Naskar"
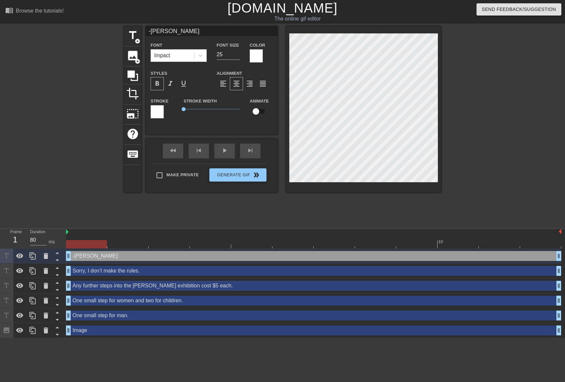
type textarea "-Abhijd Naskar"
type input "- Abhijd Naskar"
type textarea "- Abhijd Naskar"
click at [203, 57] on icon at bounding box center [200, 55] width 7 height 7
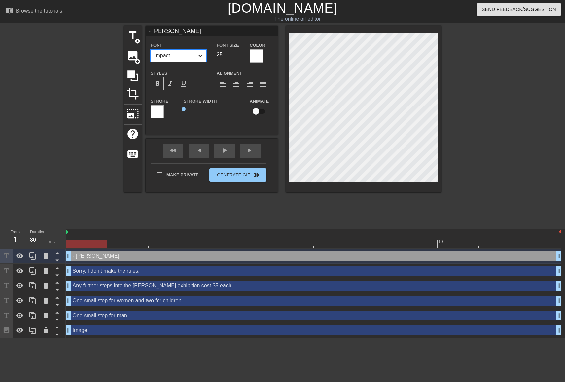
click at [202, 57] on icon at bounding box center [200, 55] width 7 height 7
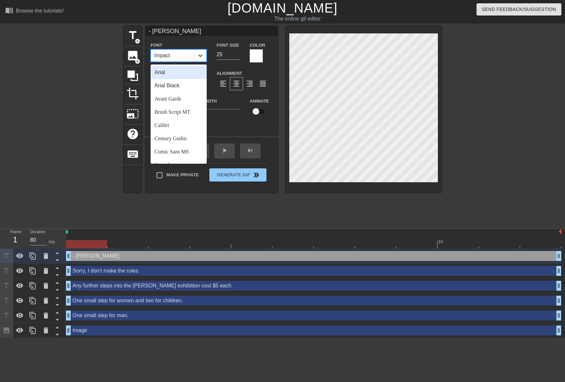
click at [202, 57] on icon at bounding box center [200, 55] width 7 height 7
click at [200, 55] on icon at bounding box center [200, 55] width 7 height 7
click at [186, 86] on div "Arial Black" at bounding box center [179, 85] width 56 height 13
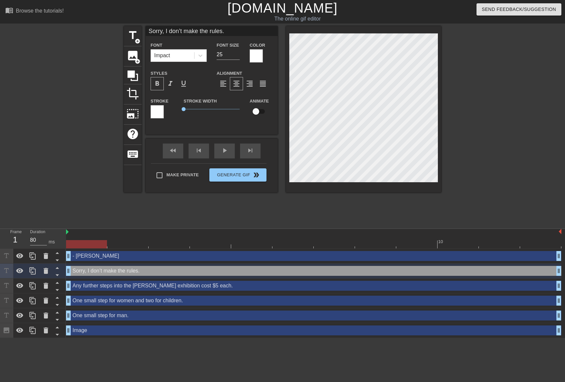
type input "Any further steps into the Naskar exhibition cost $5 each."
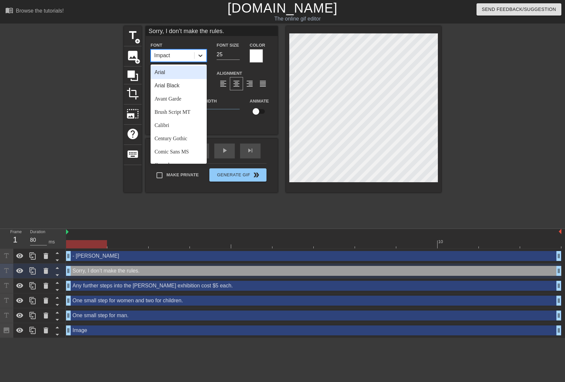
click at [203, 56] on icon at bounding box center [200, 55] width 7 height 7
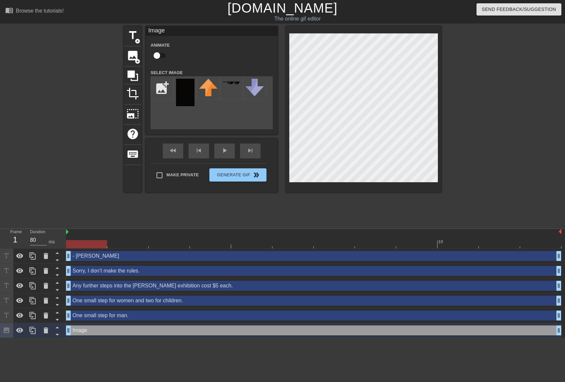
scroll to position [1, 0]
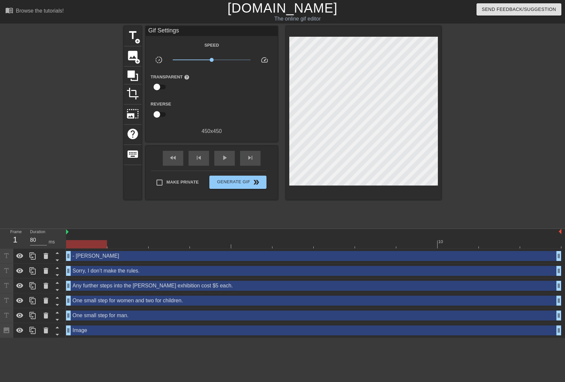
click at [479, 89] on div at bounding box center [498, 125] width 99 height 198
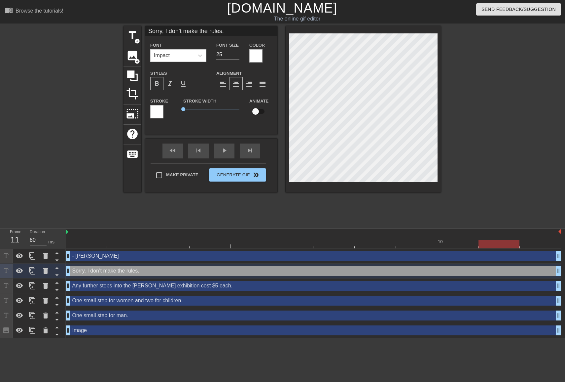
scroll to position [0, 0]
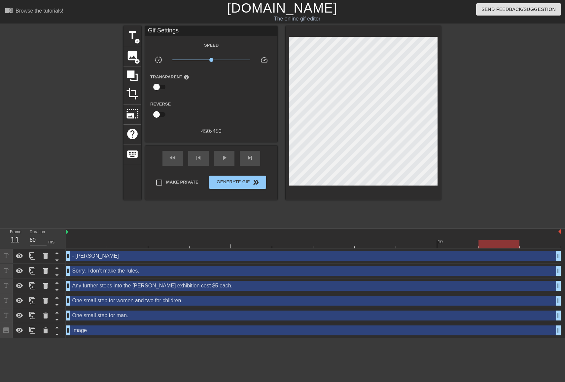
click at [481, 97] on div at bounding box center [498, 125] width 99 height 198
click at [245, 188] on div "Make Private Generate Gif double_arrow" at bounding box center [209, 183] width 116 height 26
click at [244, 185] on span "Generate Gif double_arrow" at bounding box center [238, 182] width 52 height 8
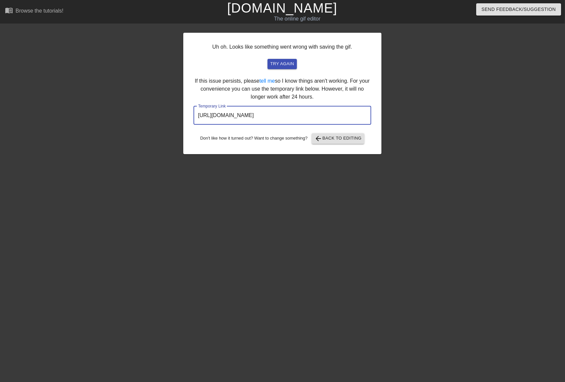
drag, startPoint x: 341, startPoint y: 113, endPoint x: 163, endPoint y: 118, distance: 177.8
click at [163, 118] on div "Uh oh. Looks like something went wrong with saving the gif. try again If this i…" at bounding box center [282, 125] width 565 height 198
